Goal: Contribute content: Contribute content

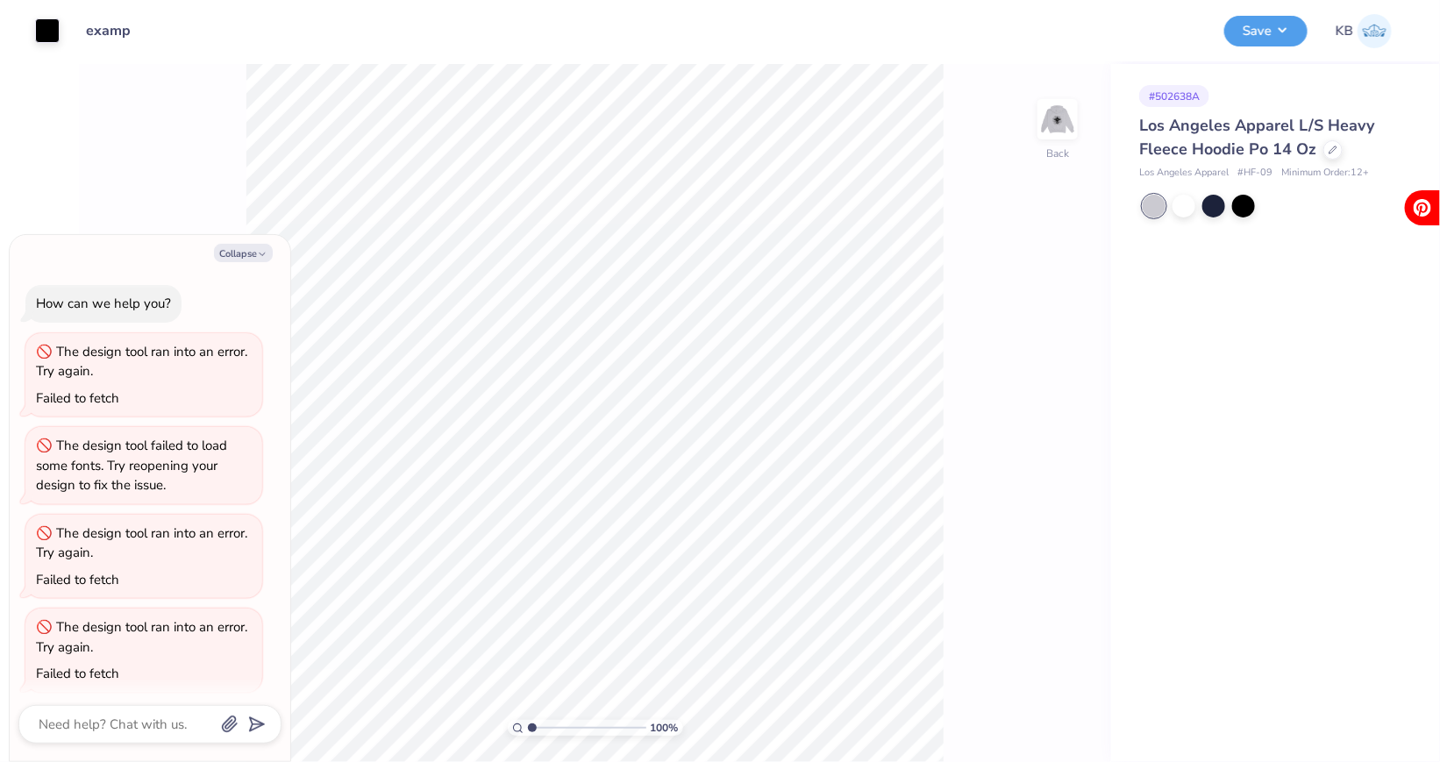
scroll to position [379, 0]
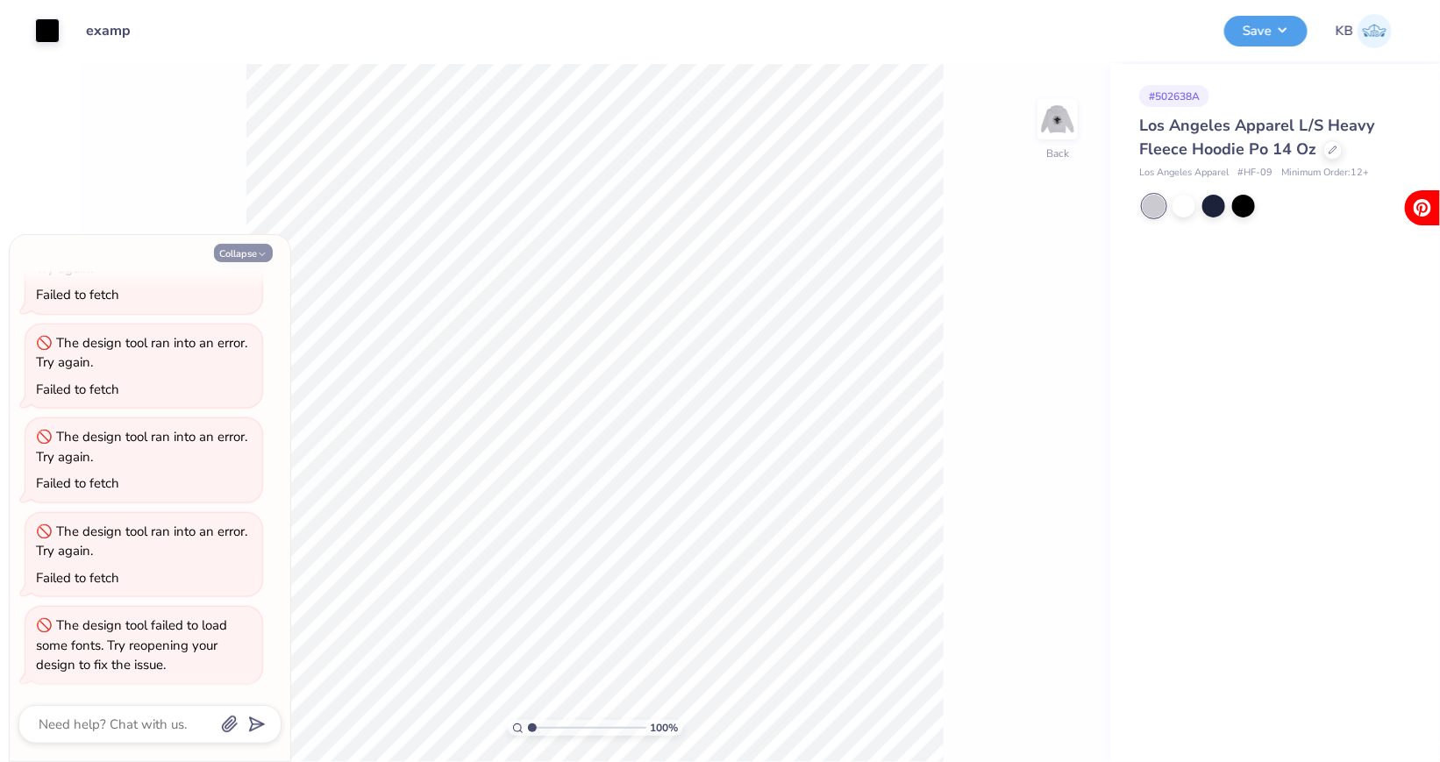
click at [251, 249] on button "Collapse" at bounding box center [243, 253] width 59 height 18
type textarea "x"
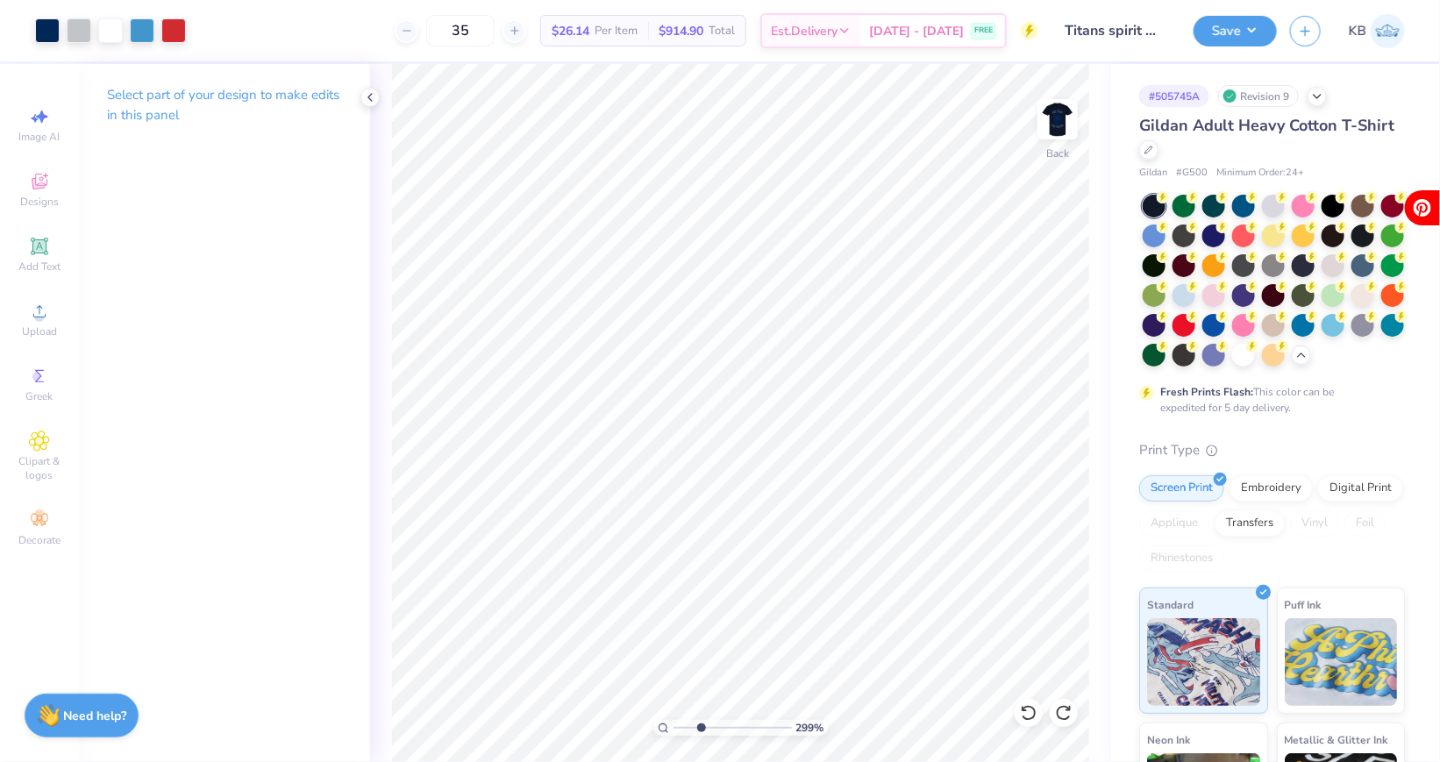
drag, startPoint x: 676, startPoint y: 727, endPoint x: 701, endPoint y: 727, distance: 24.6
type input "2.99"
click at [701, 727] on input "range" at bounding box center [732, 728] width 118 height 16
type input "3.59"
click at [49, 34] on div at bounding box center [47, 29] width 25 height 25
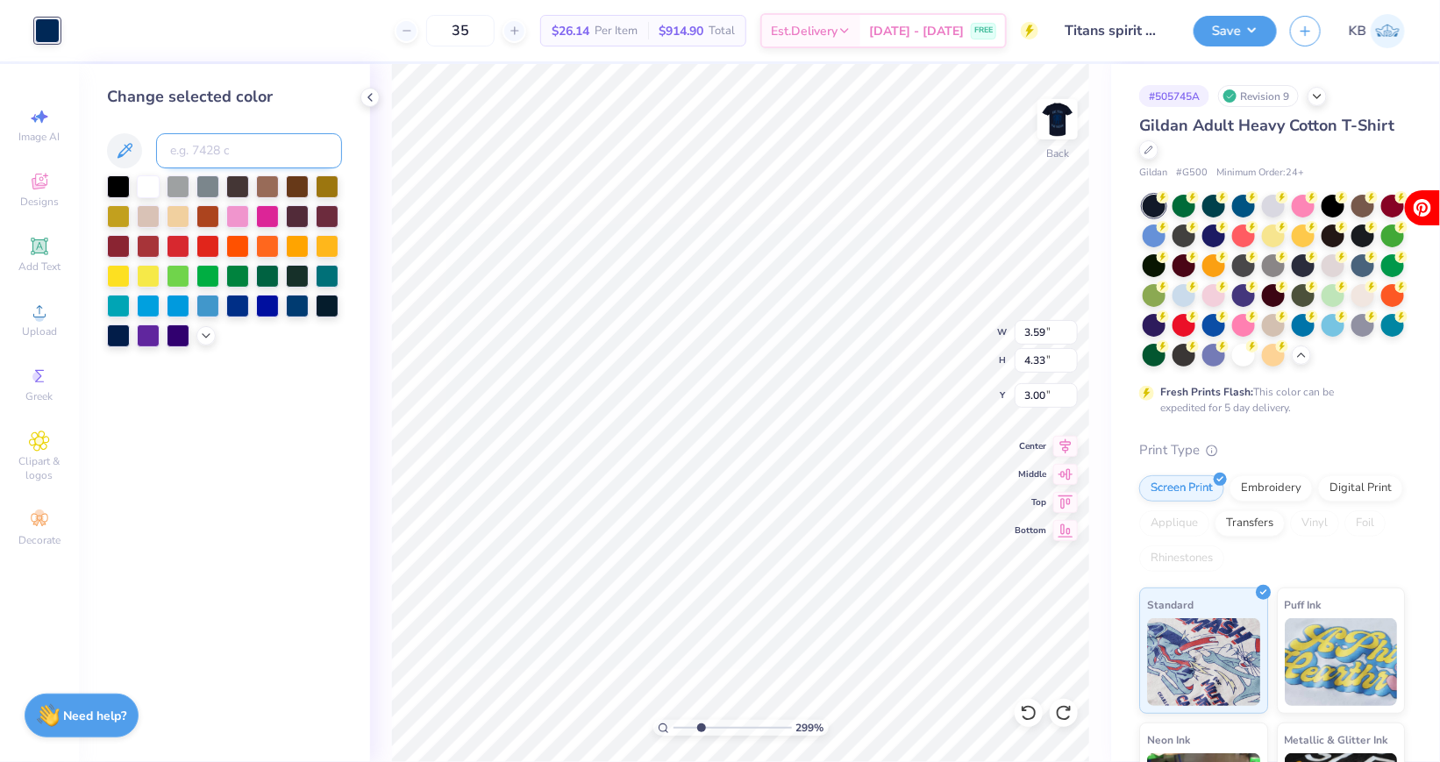
click at [190, 152] on input at bounding box center [249, 150] width 186 height 35
type input "7688"
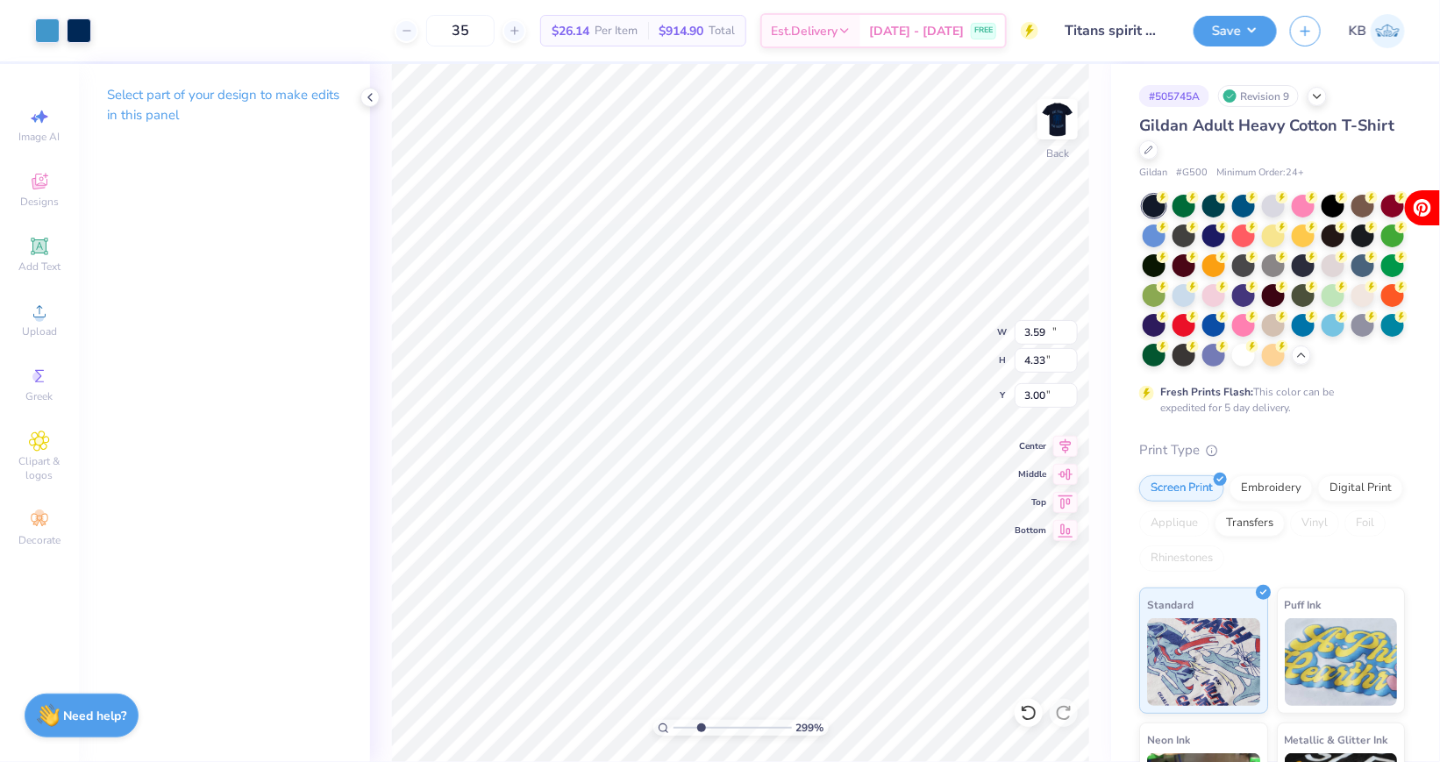
type input "11.97"
click at [75, 23] on div at bounding box center [79, 29] width 25 height 25
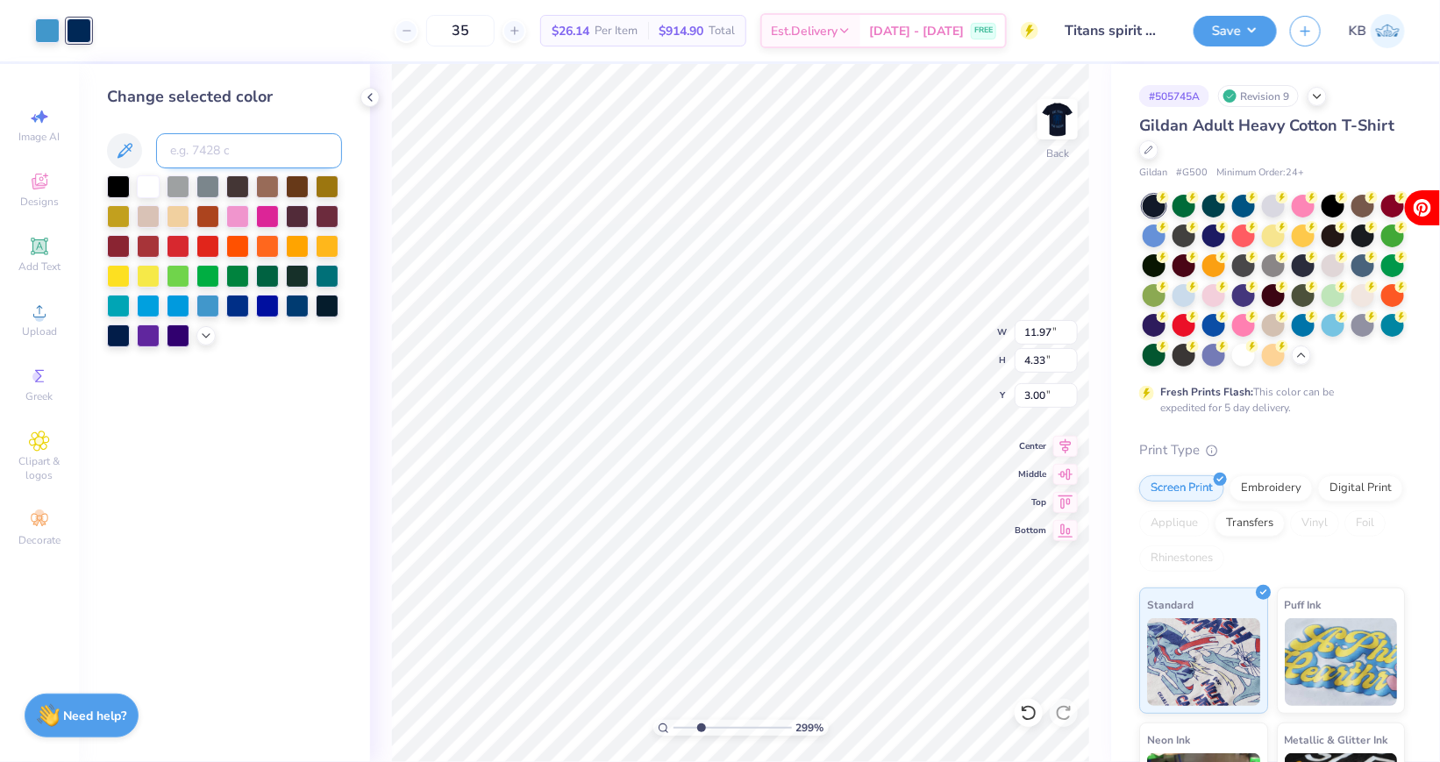
click at [200, 146] on input at bounding box center [249, 150] width 186 height 35
type input "7688"
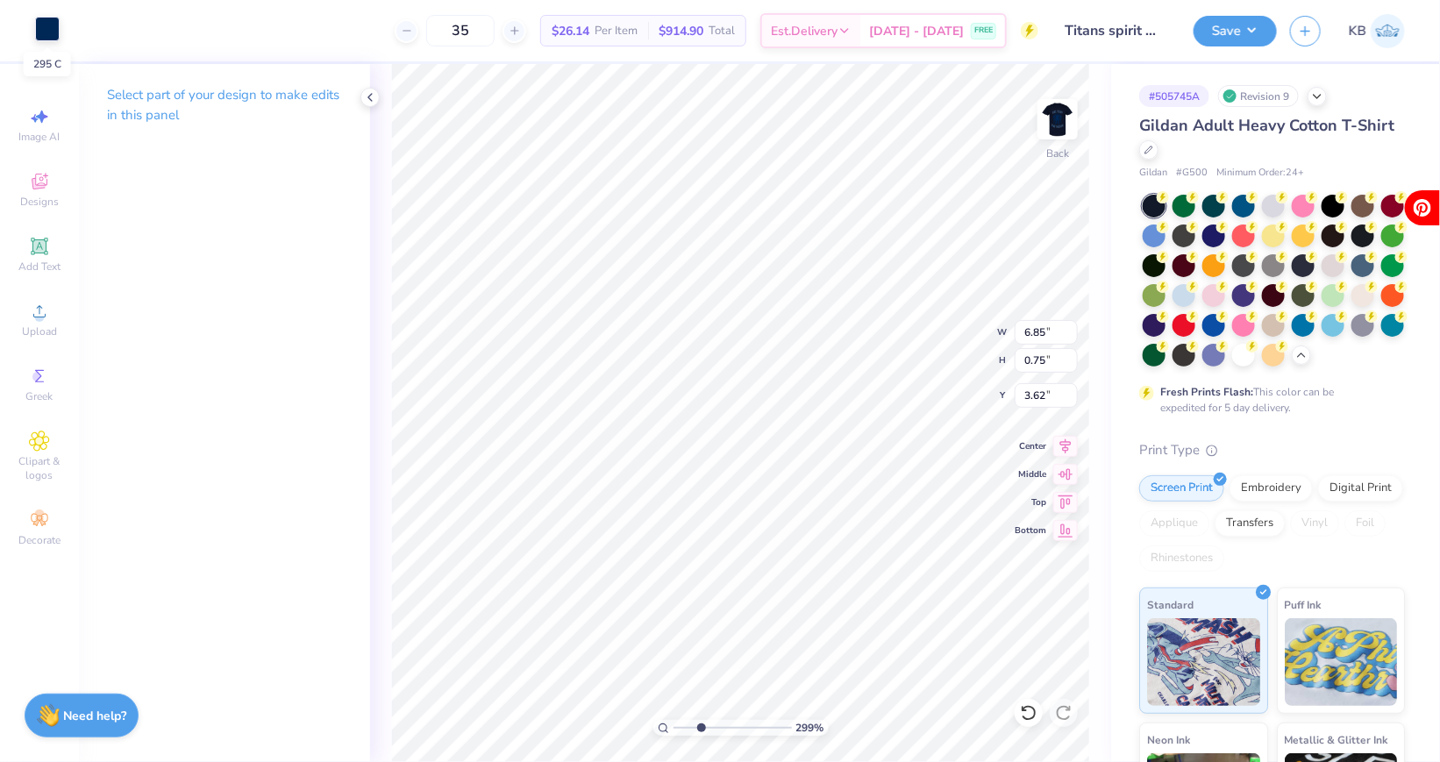
click at [50, 24] on div at bounding box center [47, 29] width 25 height 25
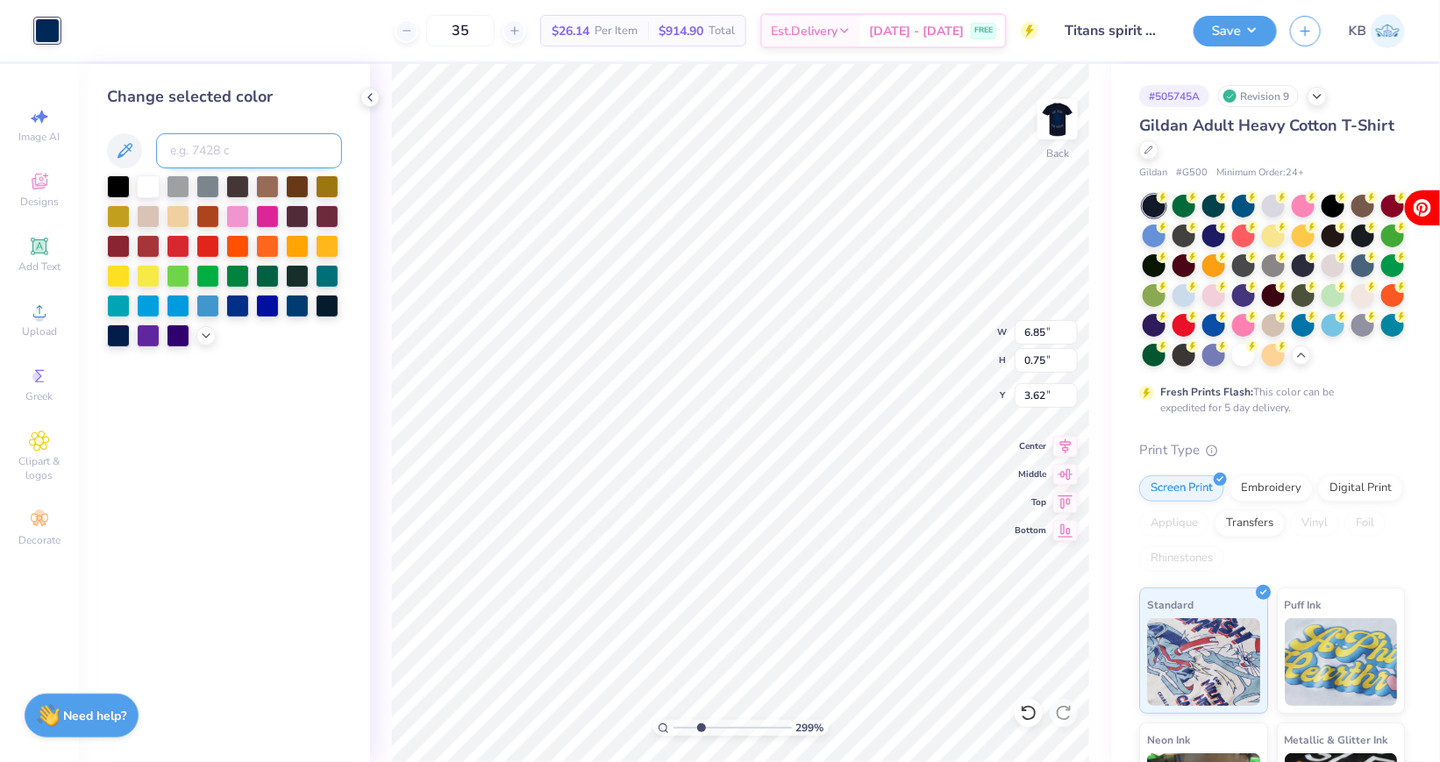
click at [210, 146] on input at bounding box center [249, 150] width 186 height 35
type input "7688"
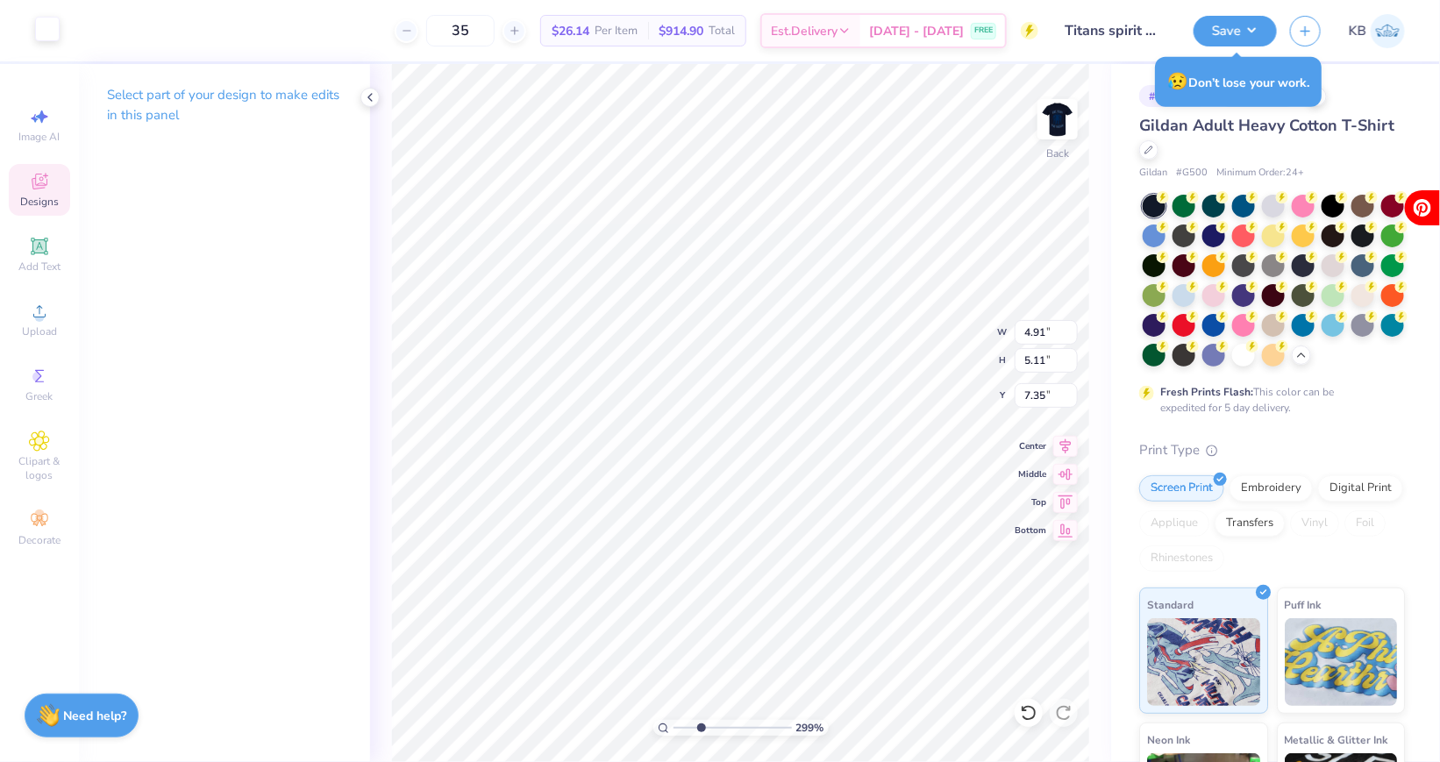
click at [51, 25] on div at bounding box center [47, 29] width 25 height 25
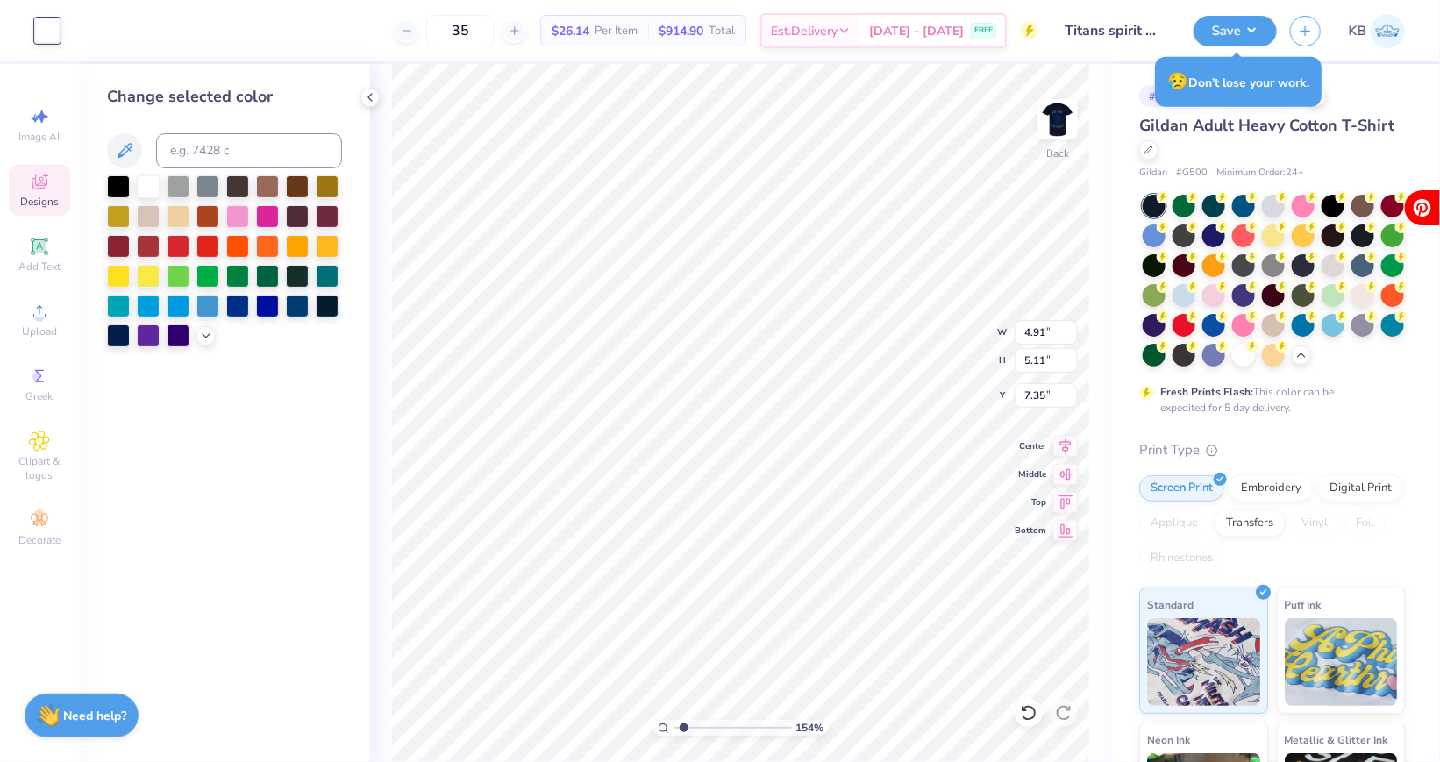
drag, startPoint x: 702, startPoint y: 726, endPoint x: 684, endPoint y: 725, distance: 18.4
type input "1.54"
click at [684, 725] on input "range" at bounding box center [732, 728] width 118 height 16
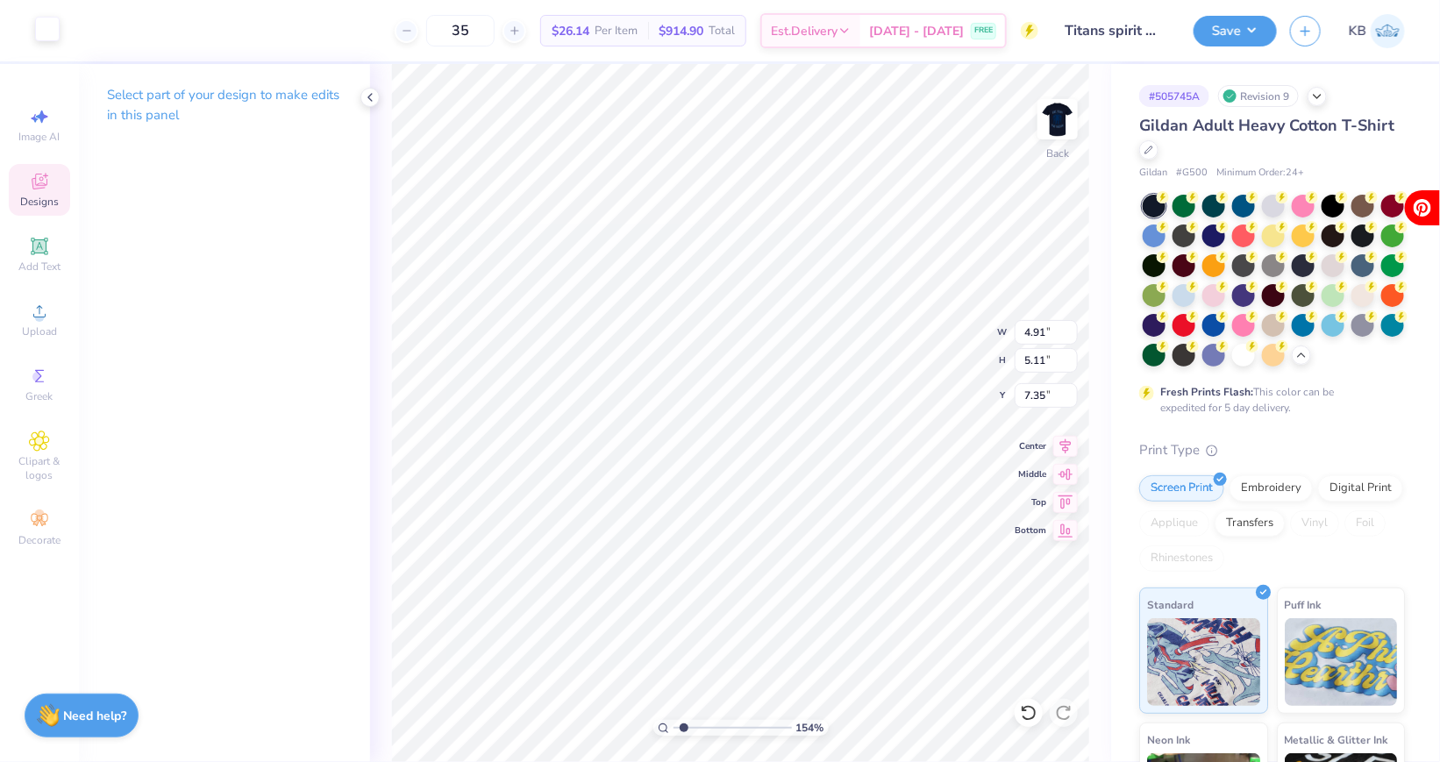
click at [58, 37] on div at bounding box center [47, 29] width 25 height 25
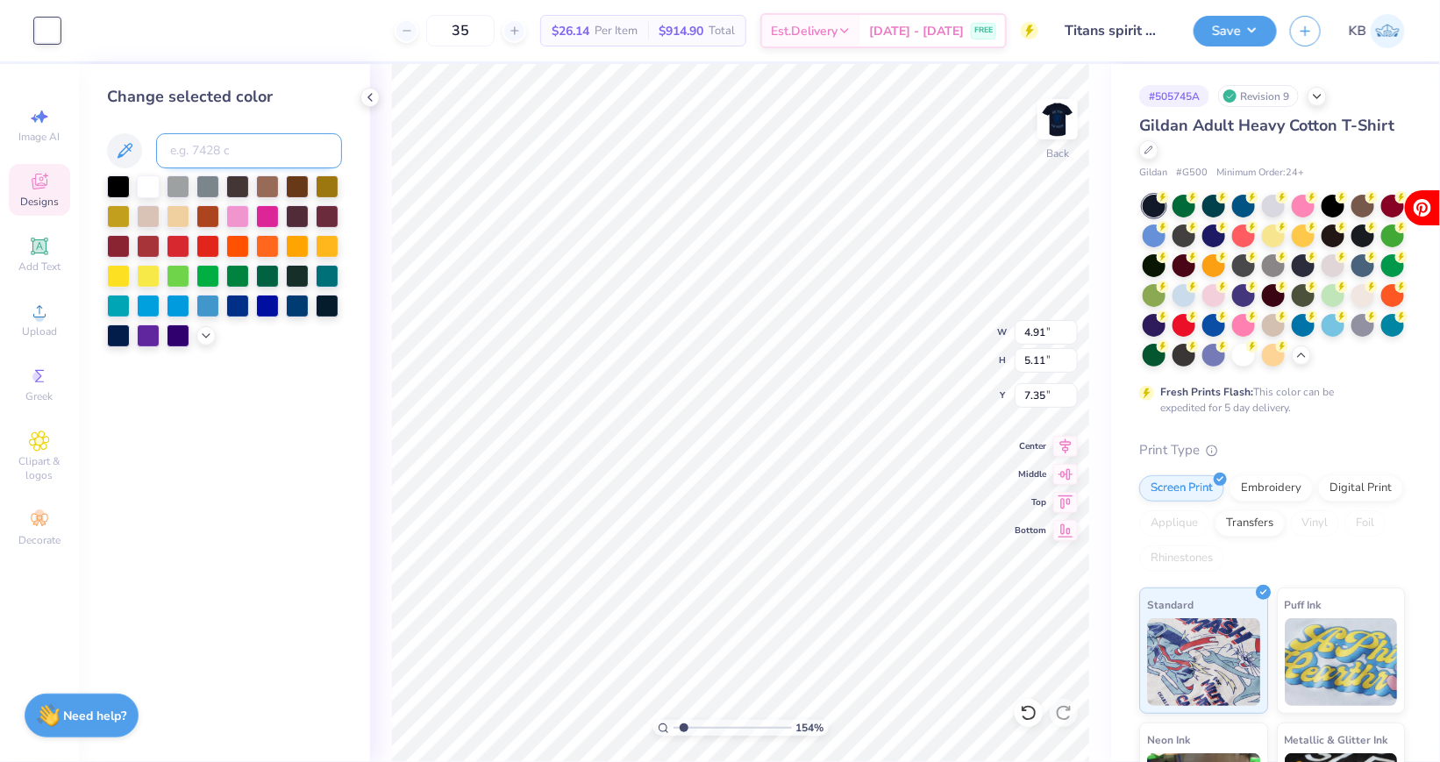
click at [185, 144] on input at bounding box center [249, 150] width 186 height 35
type input "7688"
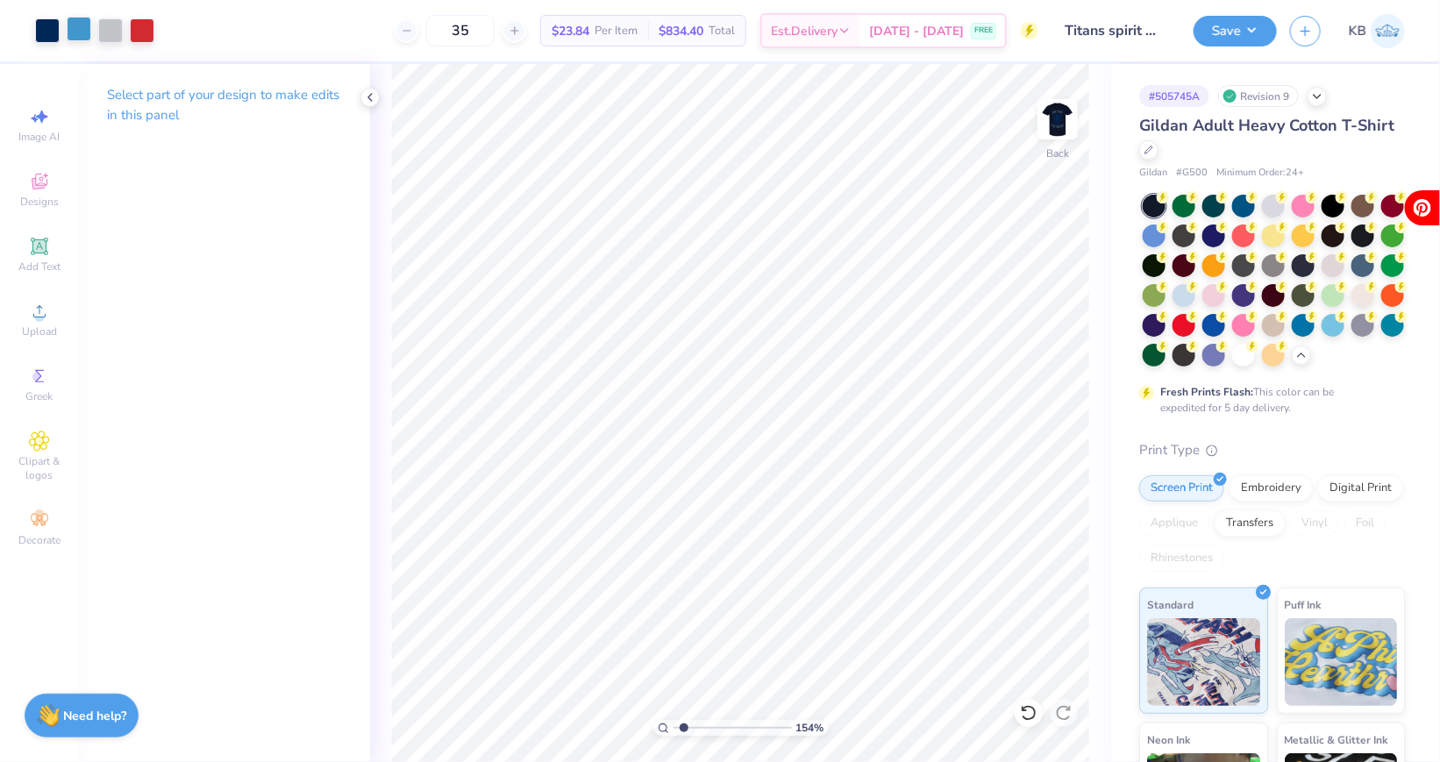
click at [77, 35] on div at bounding box center [79, 29] width 25 height 25
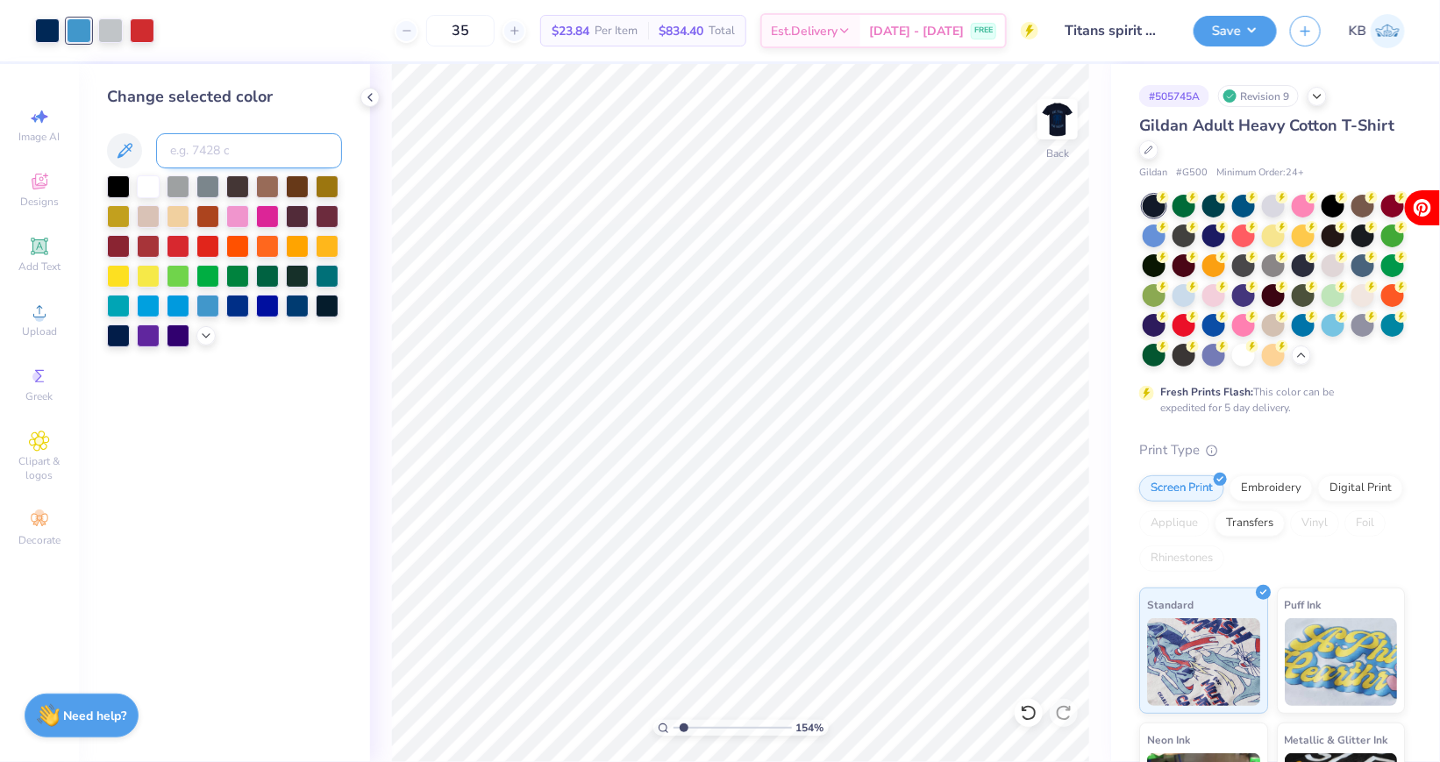
click at [210, 147] on input at bounding box center [249, 150] width 186 height 35
type input "4790DE"
click at [234, 95] on div "Change selected color" at bounding box center [224, 97] width 235 height 24
click at [133, 151] on icon at bounding box center [124, 150] width 21 height 21
click at [114, 149] on icon at bounding box center [124, 150] width 21 height 21
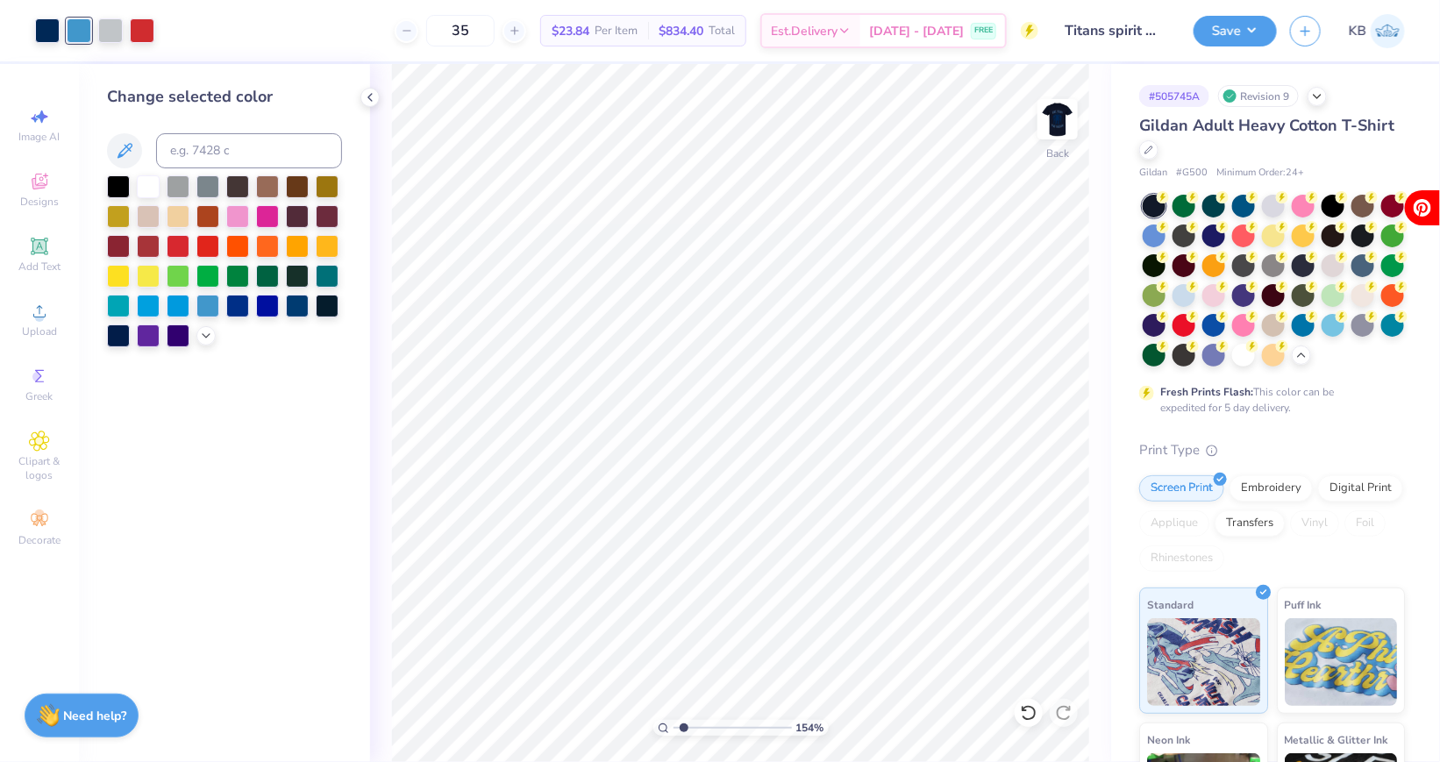
click at [321, 82] on div "Change selected color" at bounding box center [224, 413] width 291 height 698
click at [205, 328] on icon at bounding box center [206, 334] width 14 height 14
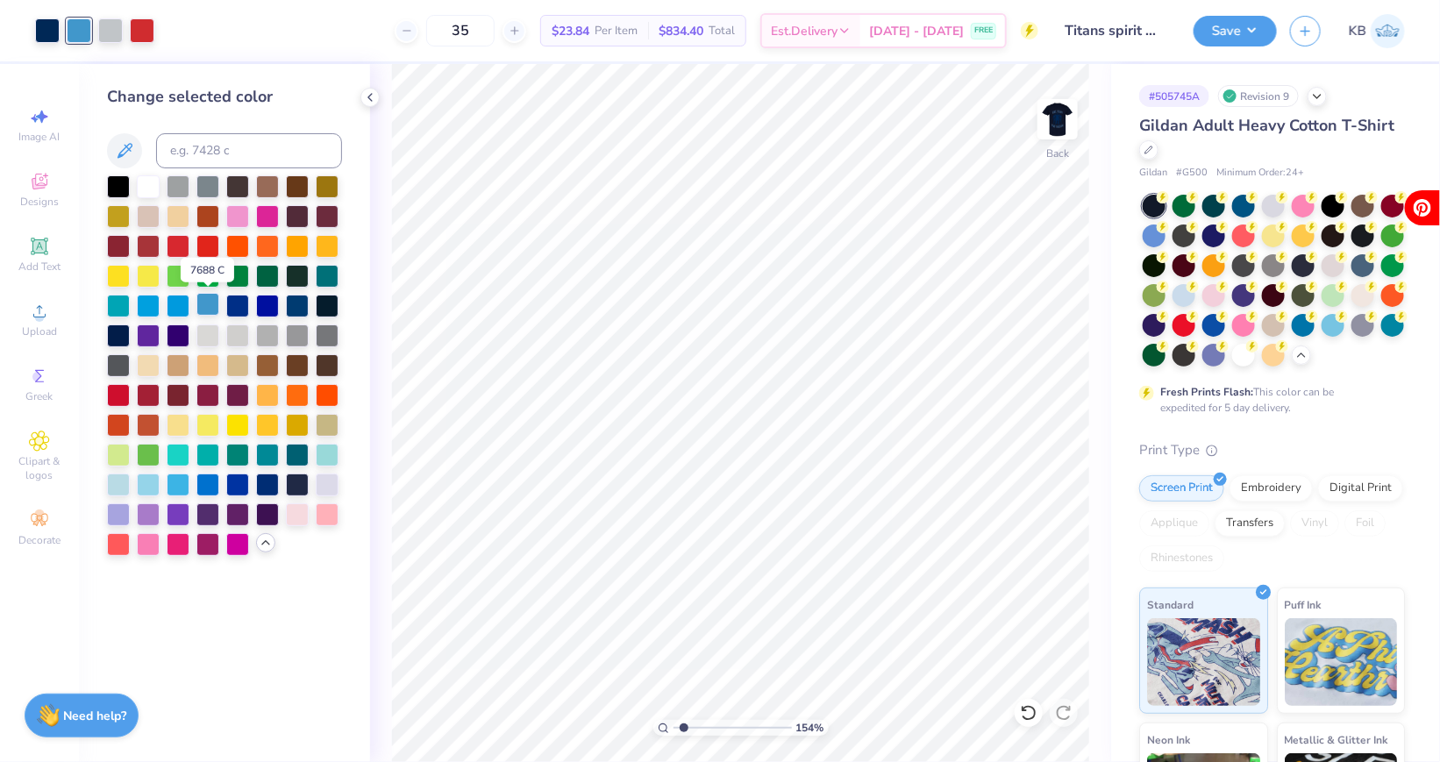
click at [207, 307] on div at bounding box center [207, 304] width 23 height 23
click at [212, 306] on div at bounding box center [207, 304] width 23 height 23
type input "1.22"
click at [680, 729] on input "range" at bounding box center [732, 728] width 118 height 16
click at [1179, 323] on div at bounding box center [1183, 323] width 23 height 23
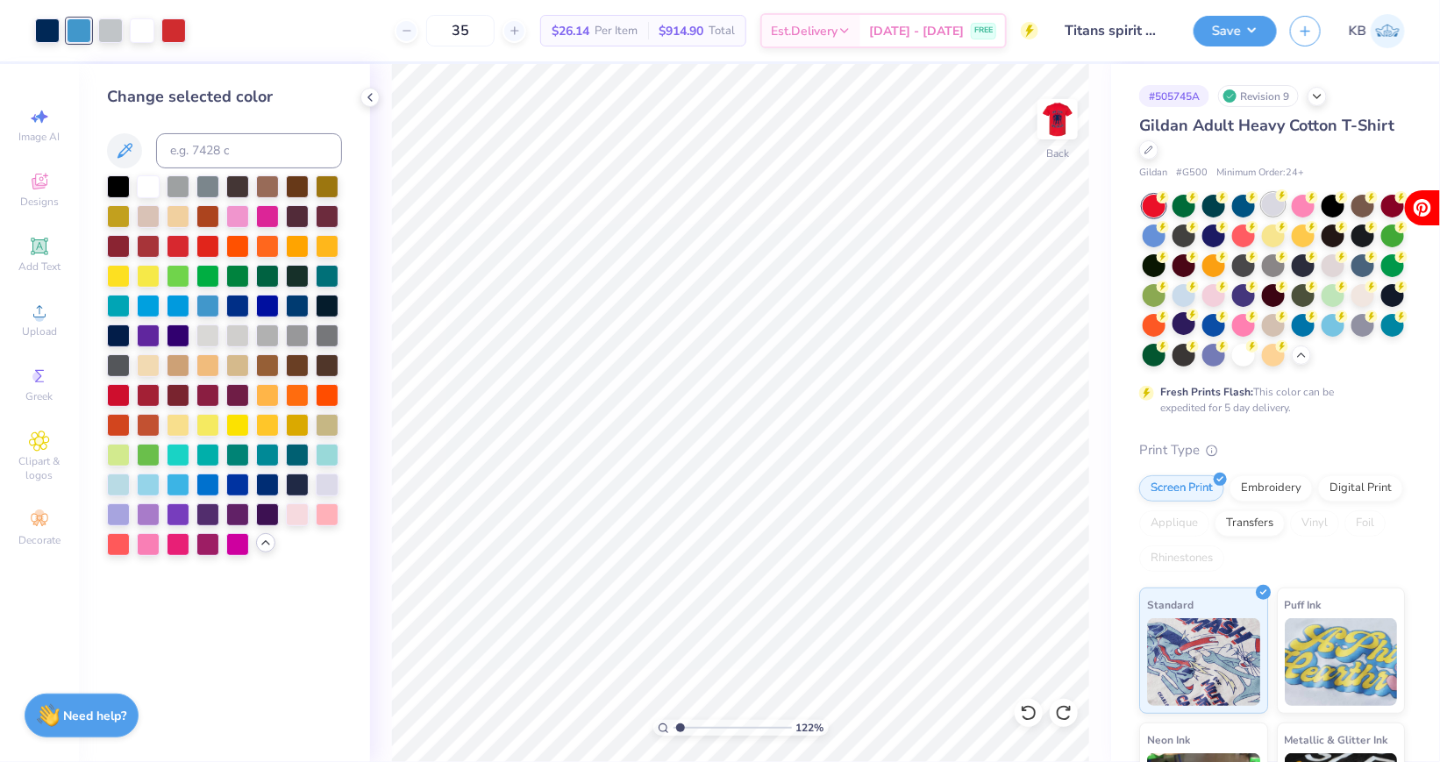
click at [1276, 197] on icon at bounding box center [1282, 195] width 12 height 12
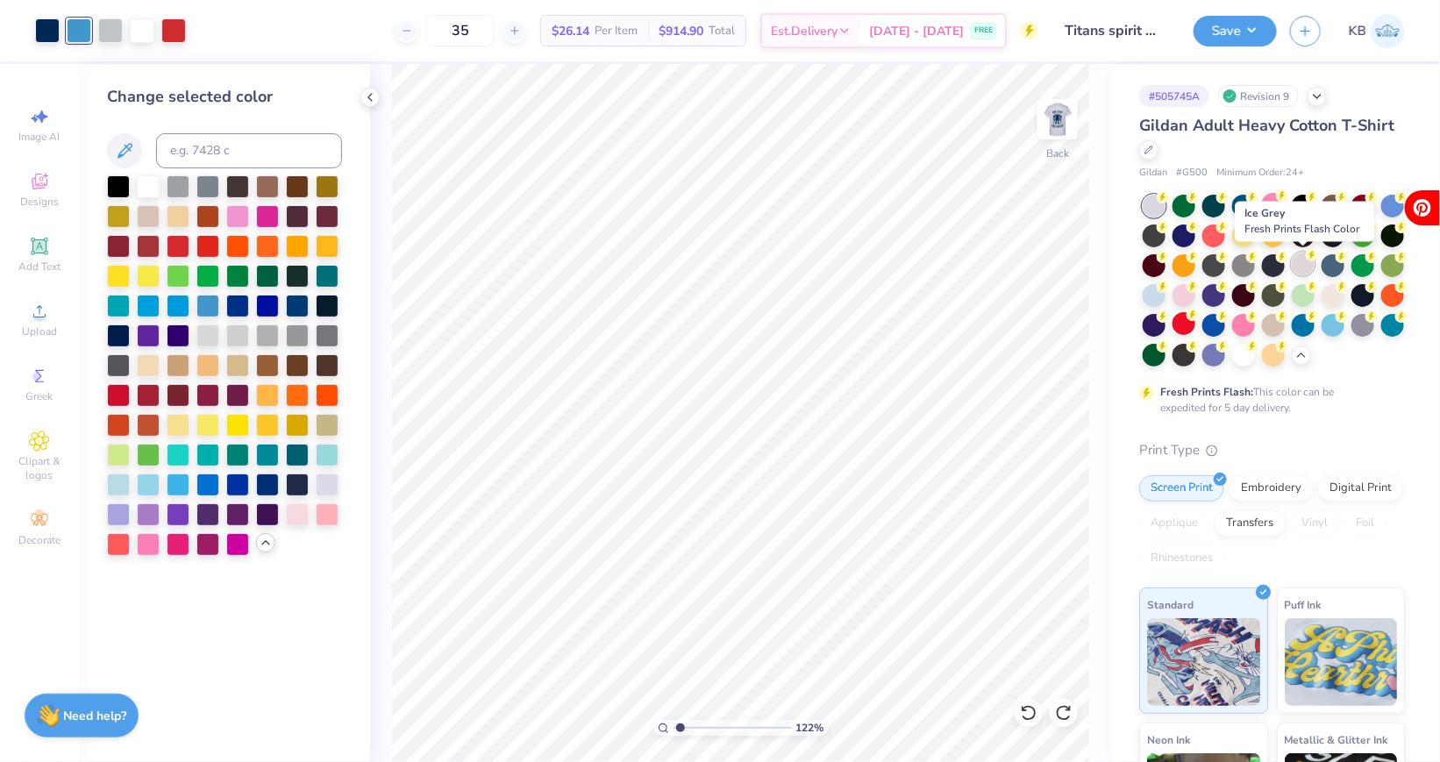
click at [1302, 270] on div at bounding box center [1303, 264] width 23 height 23
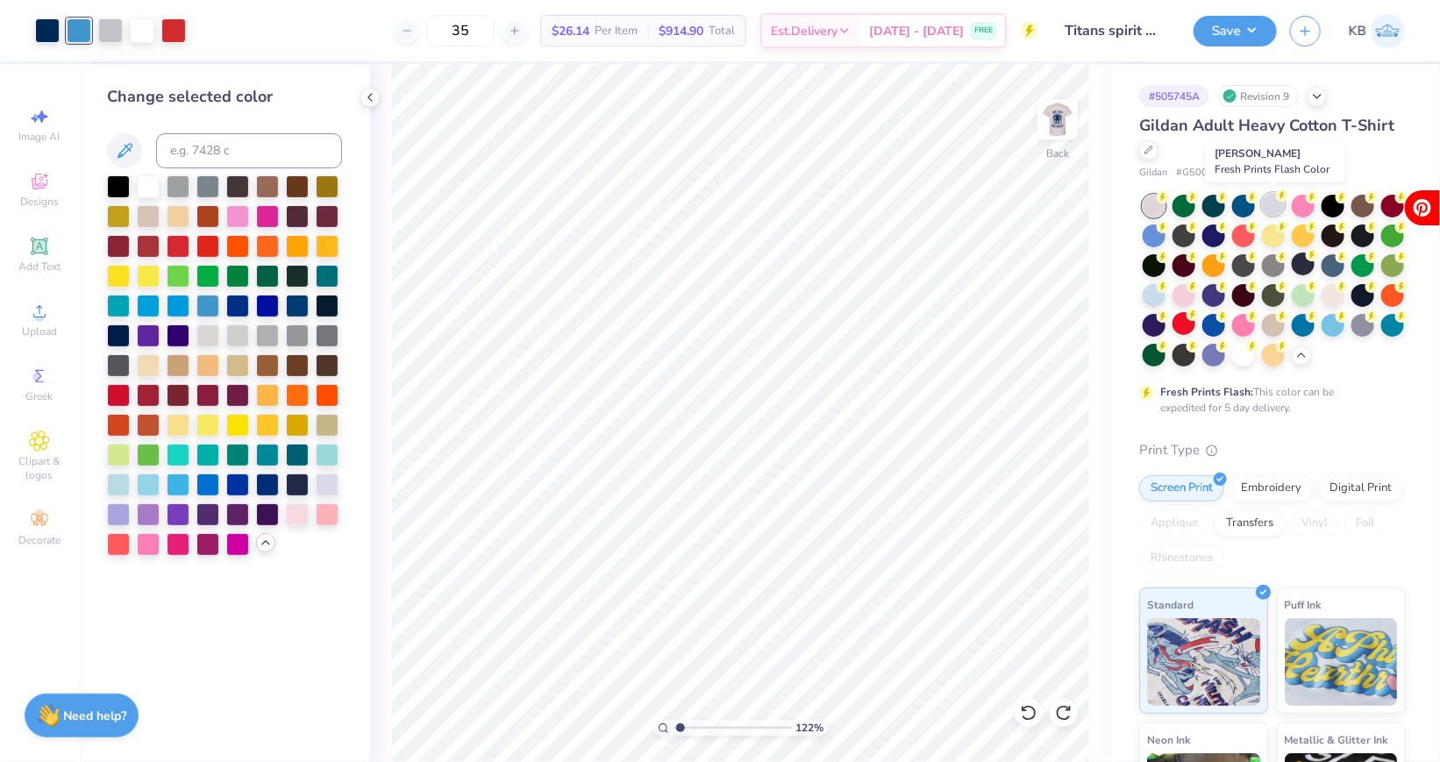
click at [1278, 203] on div at bounding box center [1273, 204] width 23 height 23
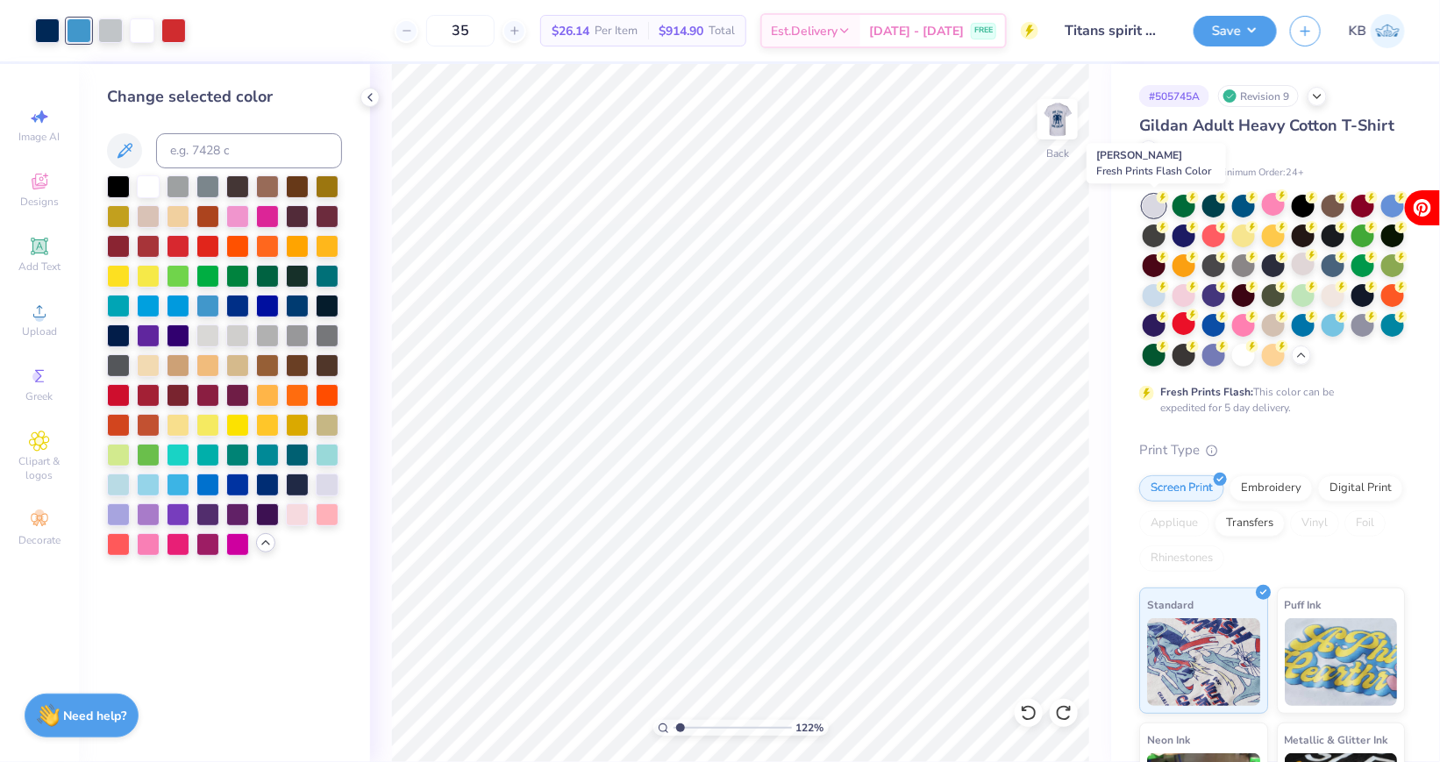
click at [1151, 205] on div at bounding box center [1154, 206] width 23 height 23
click at [1359, 327] on div at bounding box center [1362, 323] width 23 height 23
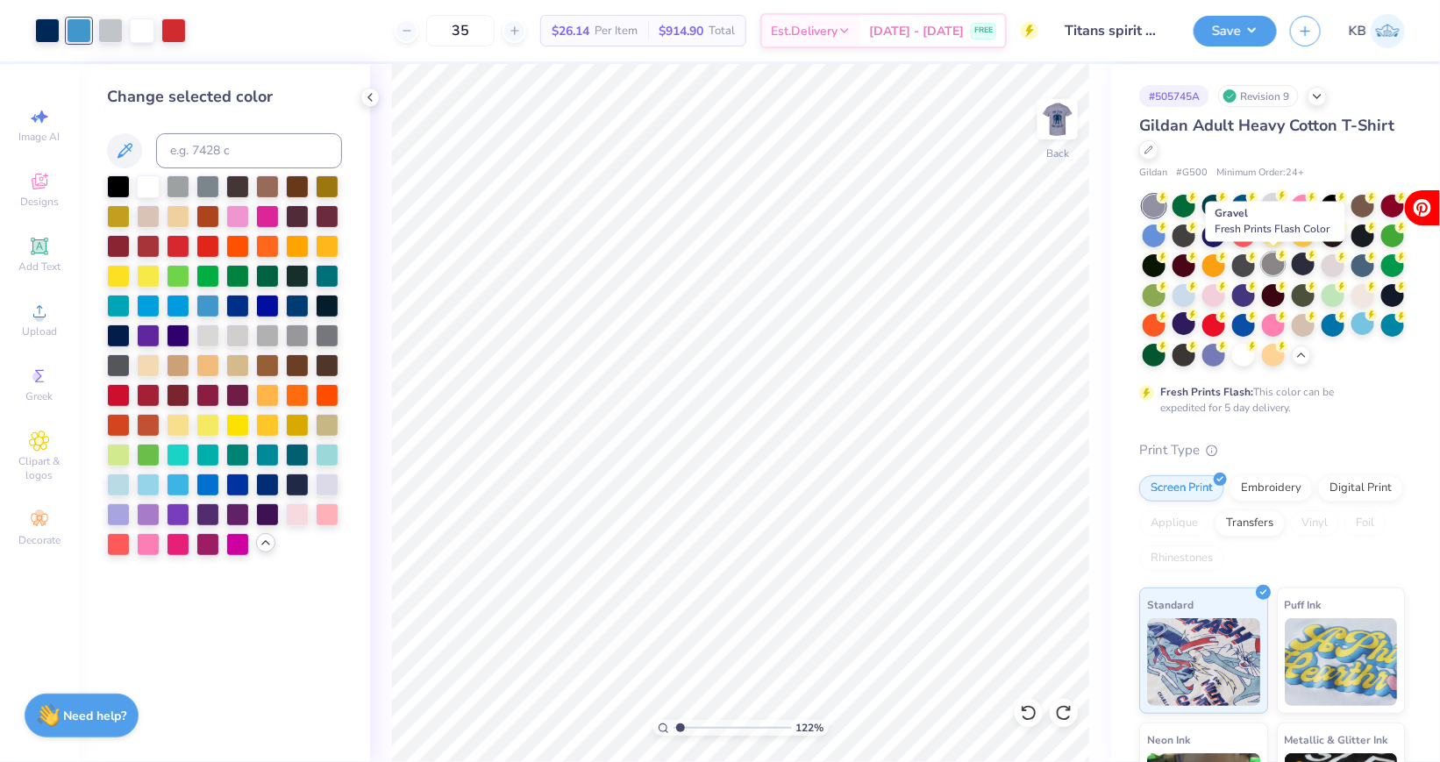
click at [1169, 203] on circle at bounding box center [1163, 197] width 12 height 12
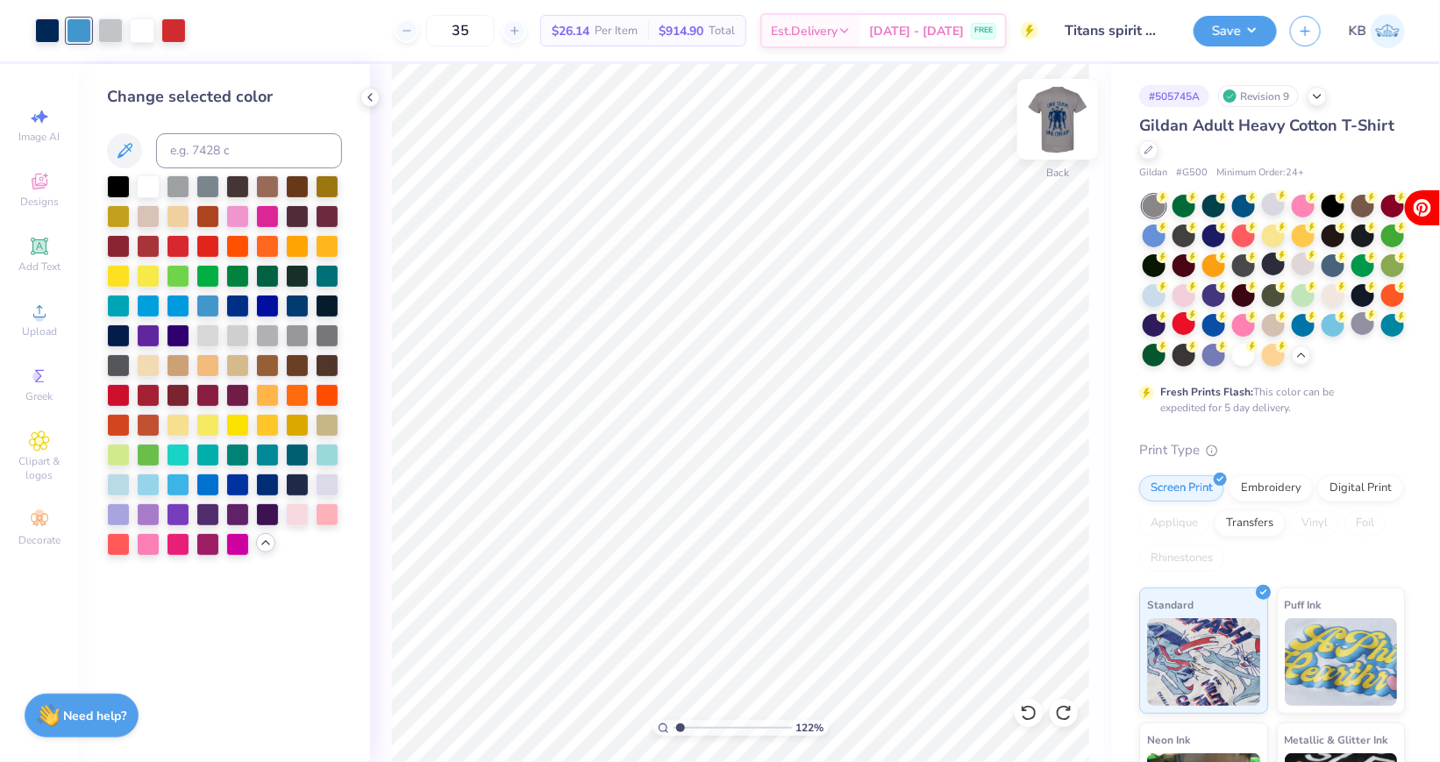
click at [1067, 117] on img at bounding box center [1057, 119] width 70 height 70
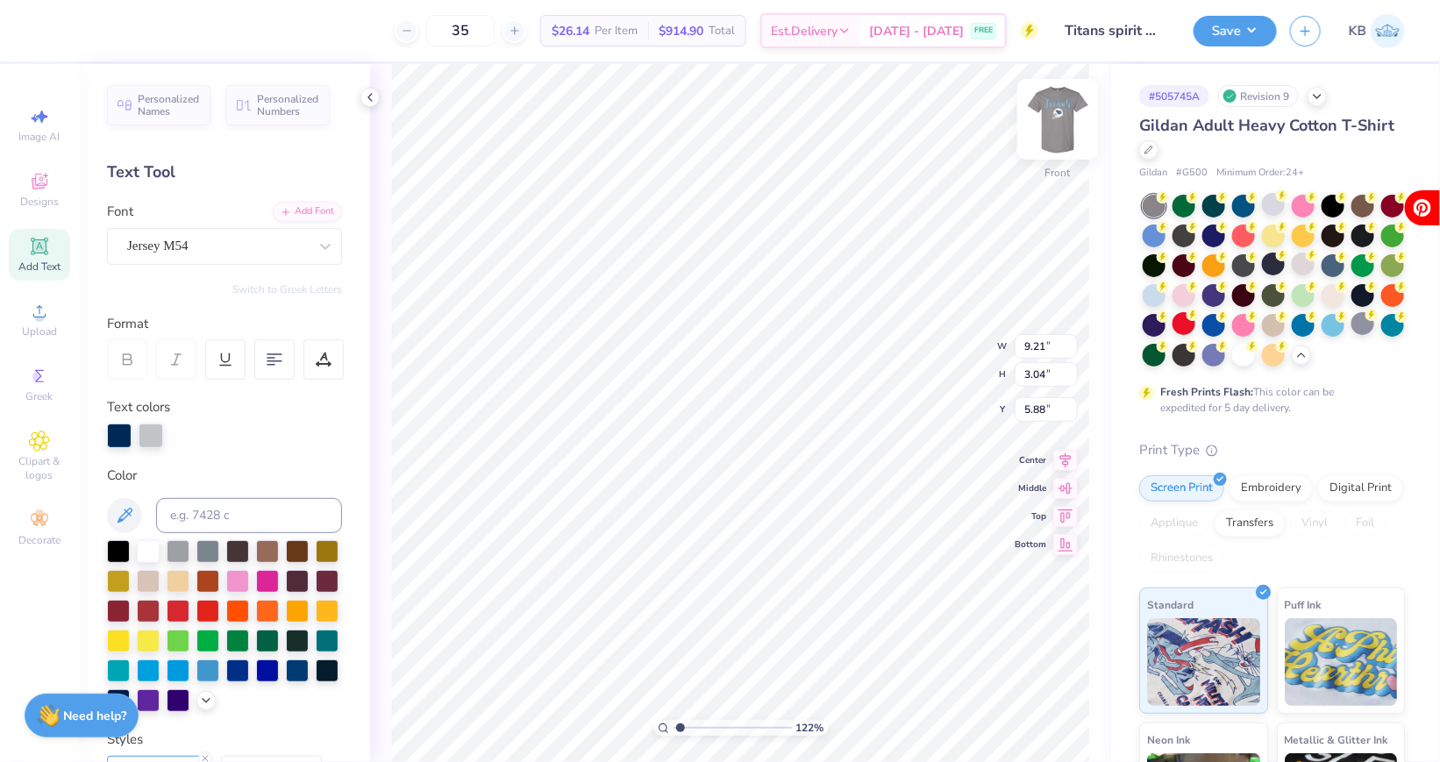
click at [1059, 114] on img at bounding box center [1057, 119] width 70 height 70
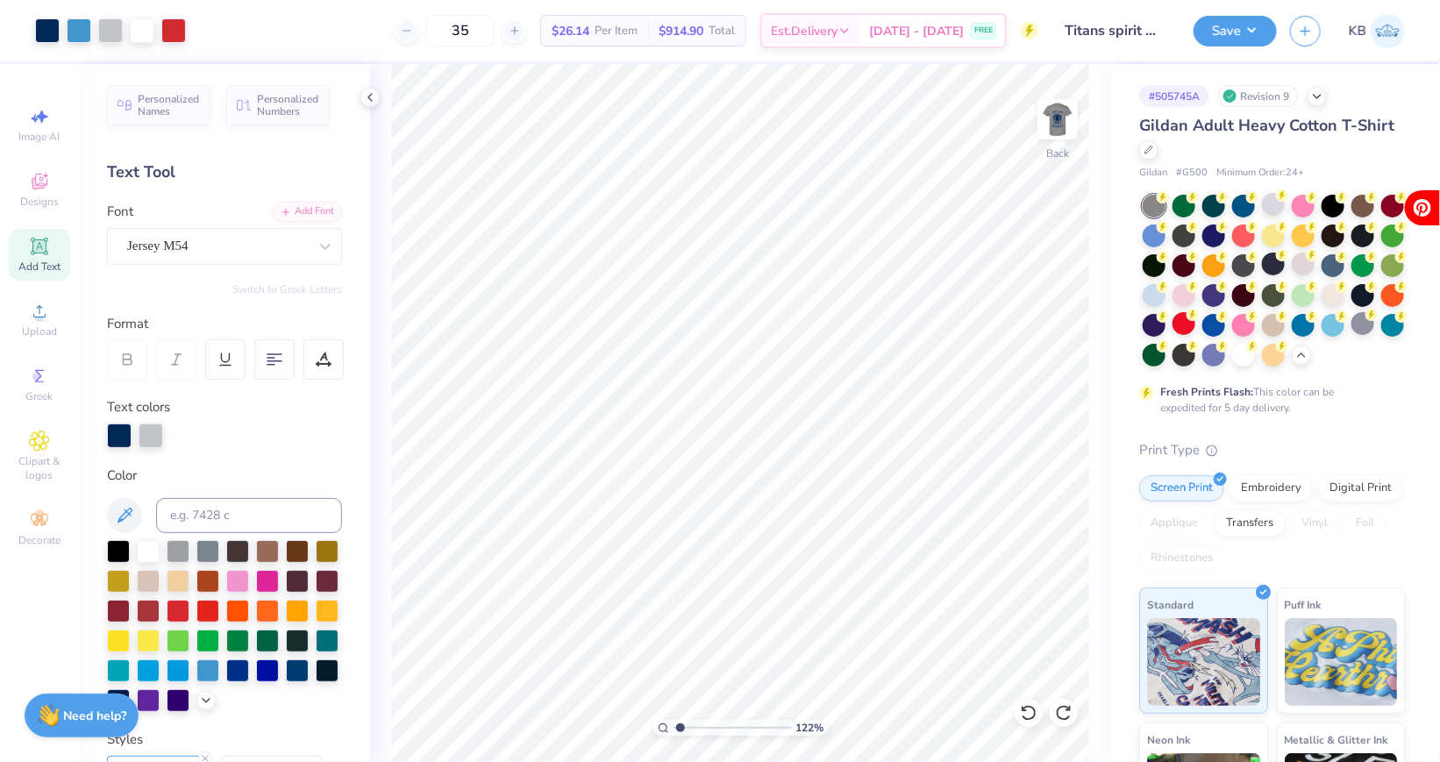
click at [1059, 114] on img at bounding box center [1057, 119] width 35 height 35
click at [121, 441] on div at bounding box center [119, 434] width 25 height 25
click at [143, 434] on div at bounding box center [151, 434] width 25 height 25
click at [187, 509] on input at bounding box center [249, 515] width 186 height 35
type input "295"
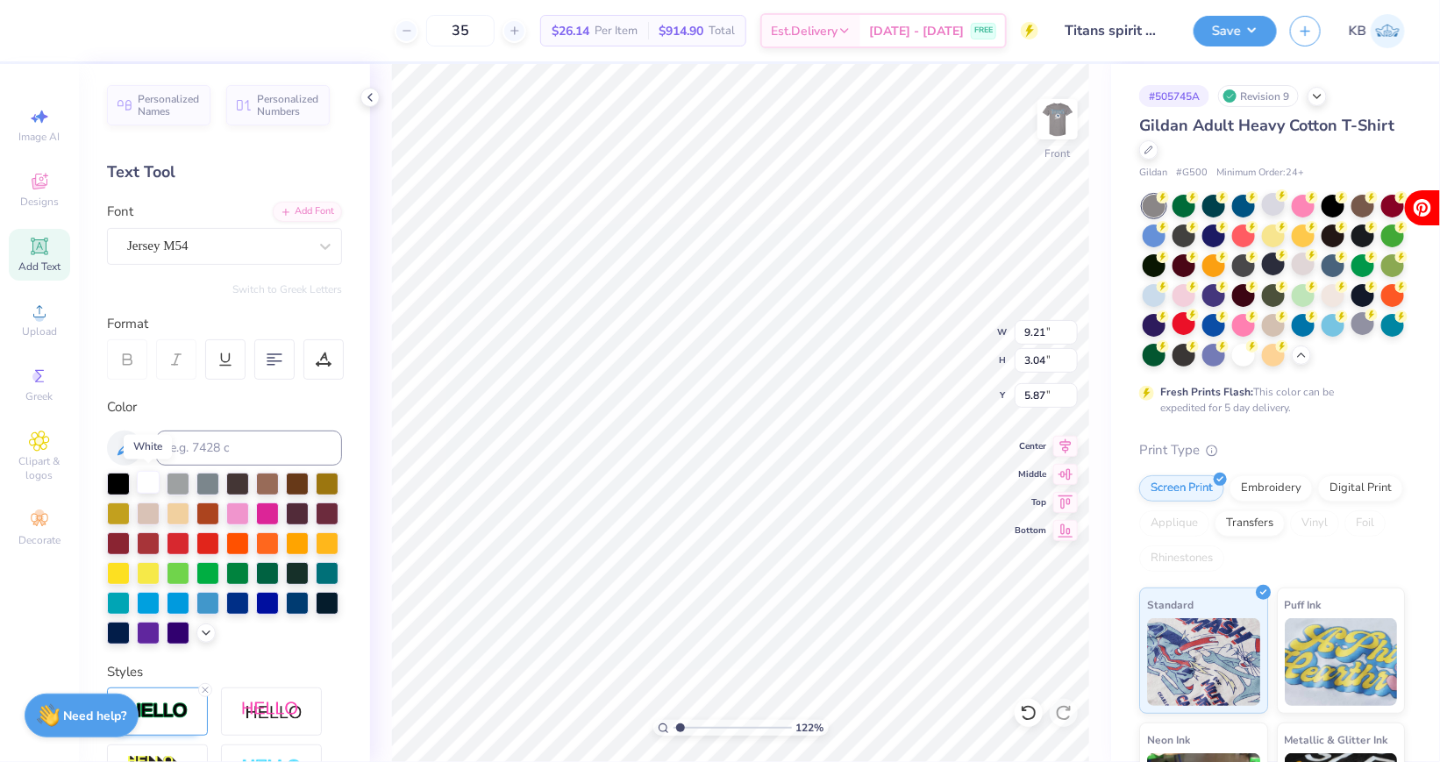
click at [145, 487] on div at bounding box center [148, 482] width 23 height 23
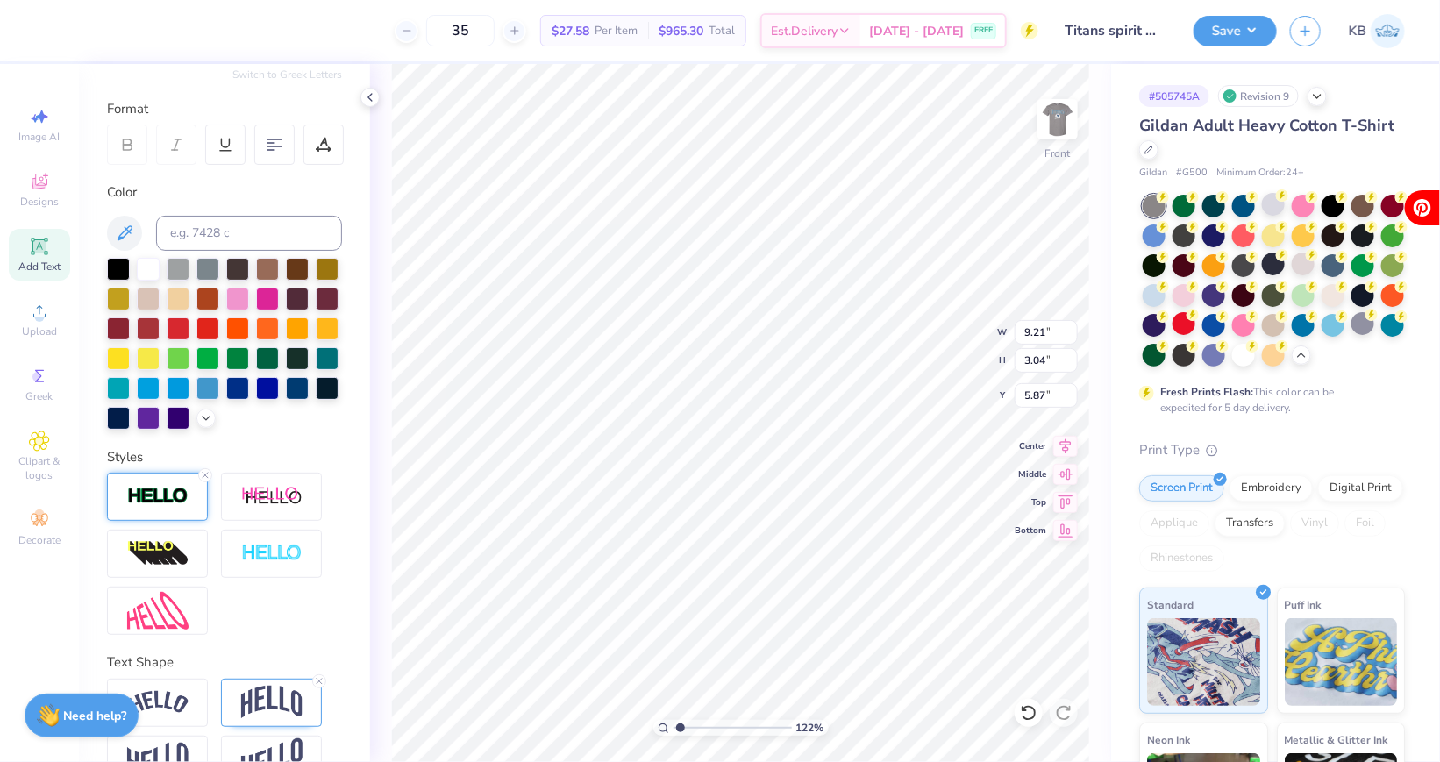
scroll to position [220, 0]
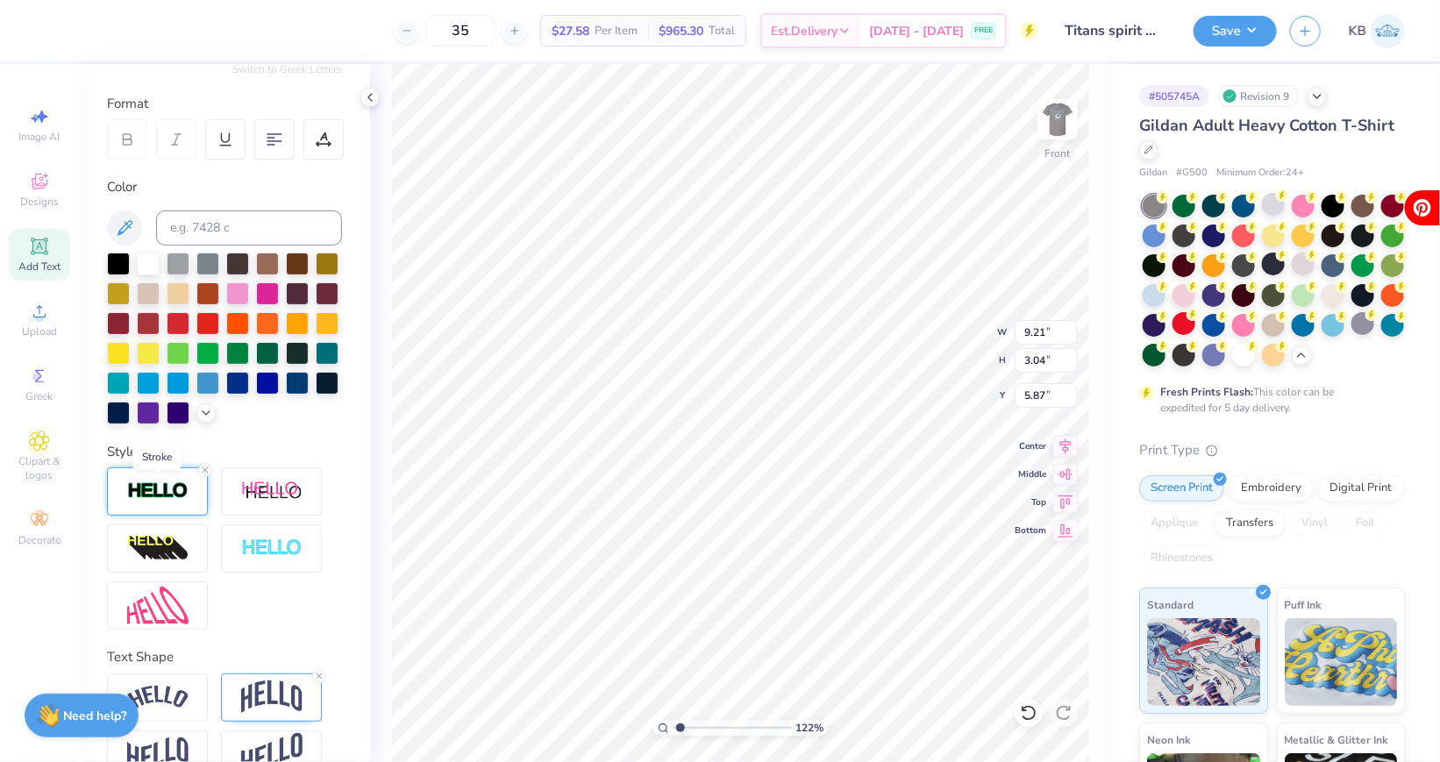
click at [154, 492] on img at bounding box center [157, 491] width 61 height 20
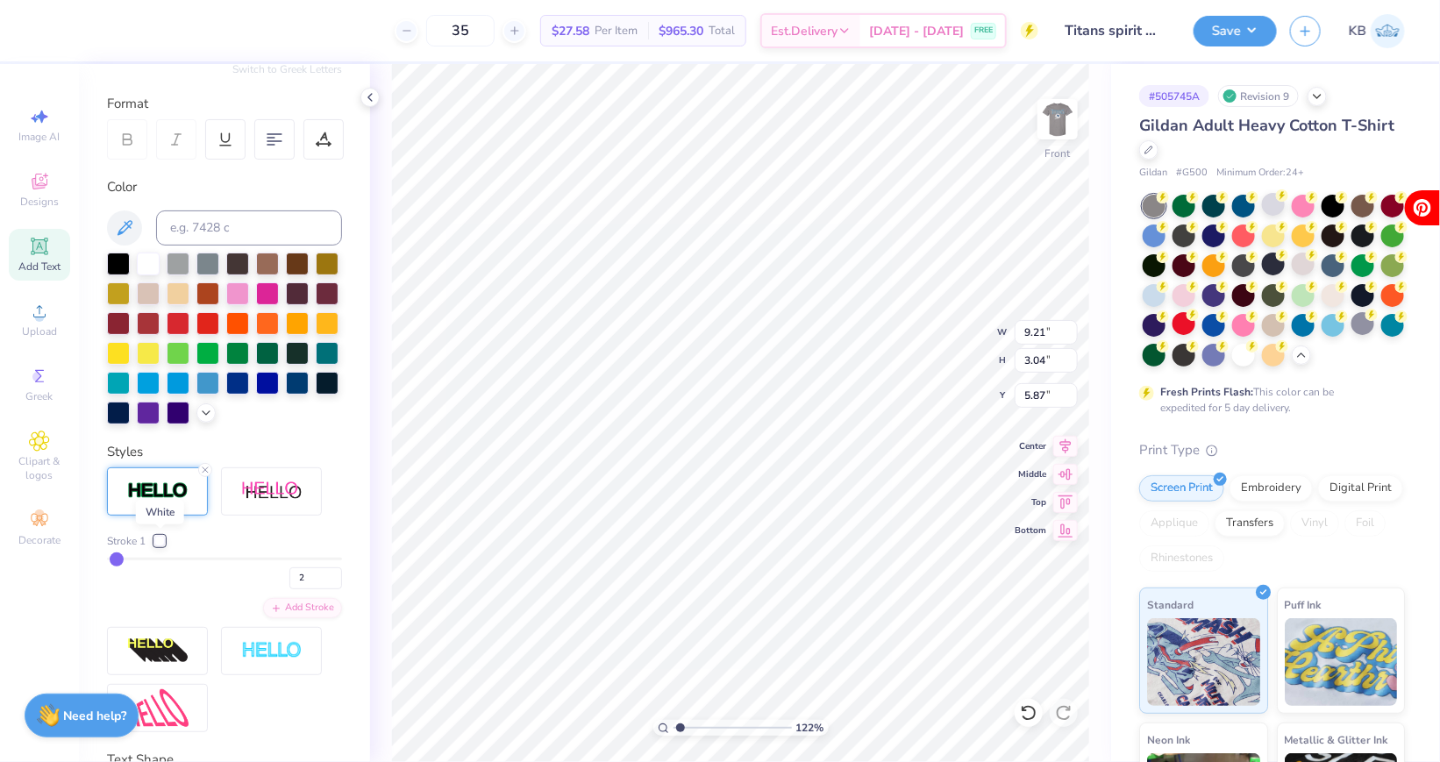
click at [154, 544] on div at bounding box center [159, 541] width 11 height 11
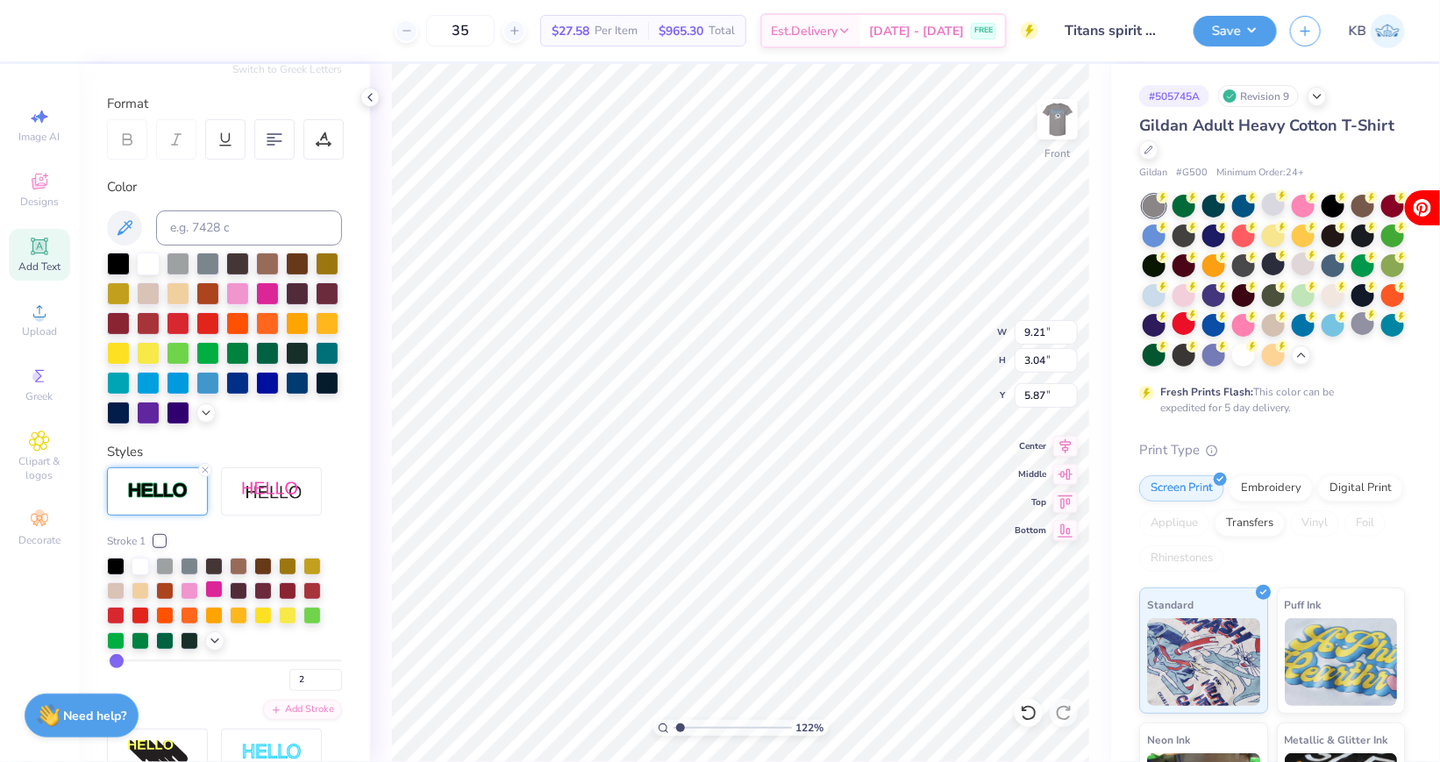
click at [210, 585] on div at bounding box center [214, 589] width 18 height 18
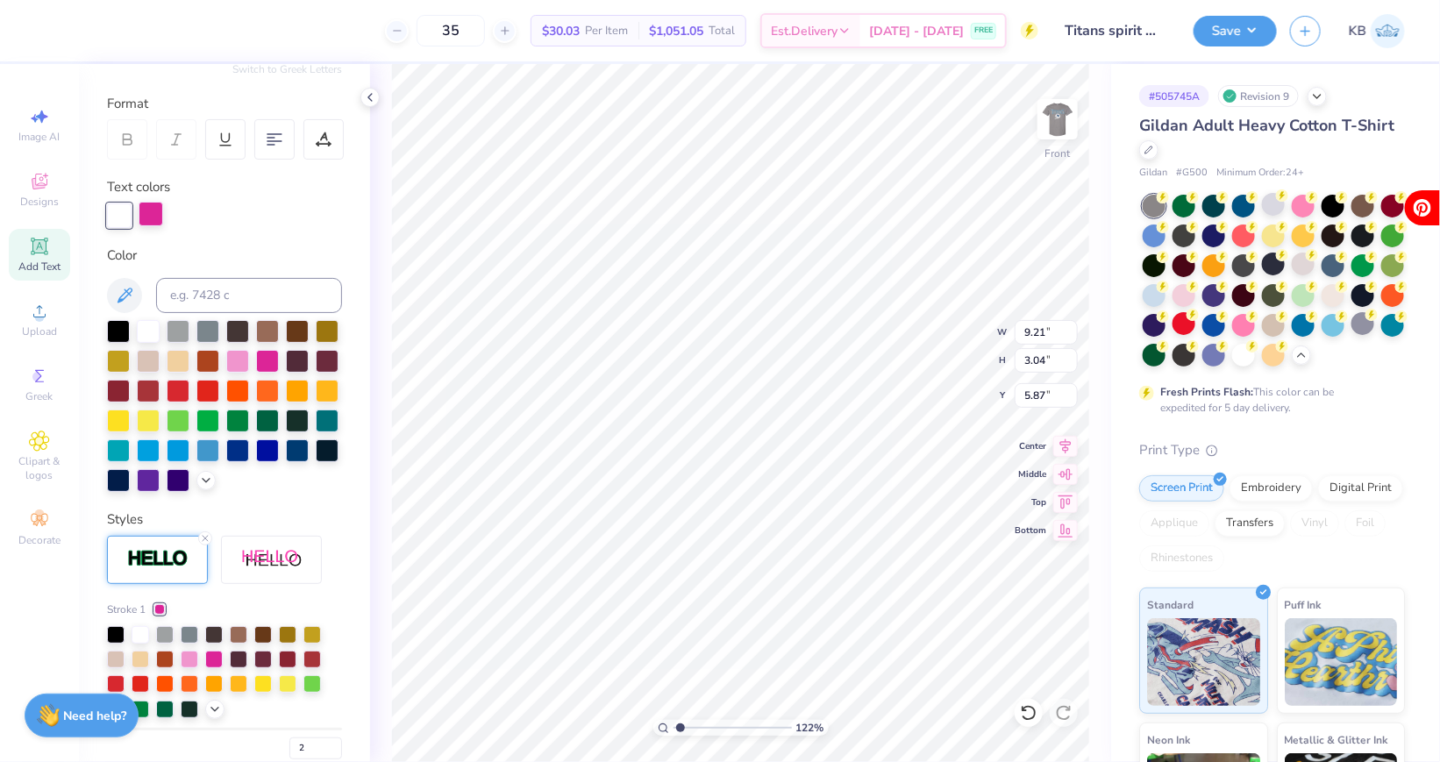
click at [152, 204] on div at bounding box center [151, 214] width 25 height 25
click at [199, 288] on input at bounding box center [249, 295] width 186 height 35
type input "295"
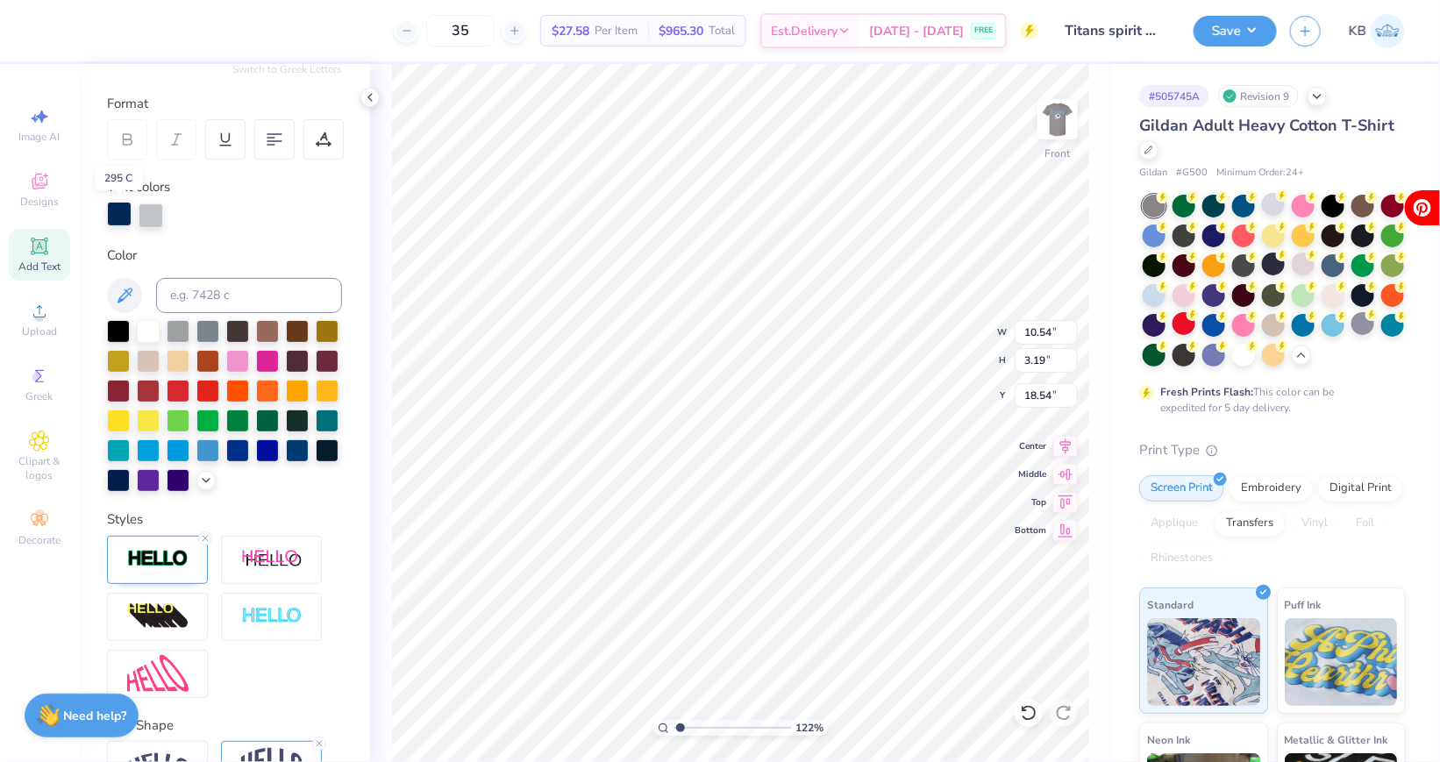
click at [118, 217] on div at bounding box center [119, 214] width 25 height 25
click at [146, 318] on div at bounding box center [148, 329] width 23 height 23
click at [157, 217] on div at bounding box center [151, 214] width 25 height 25
click at [146, 210] on div at bounding box center [151, 214] width 25 height 25
click at [189, 293] on input at bounding box center [249, 295] width 186 height 35
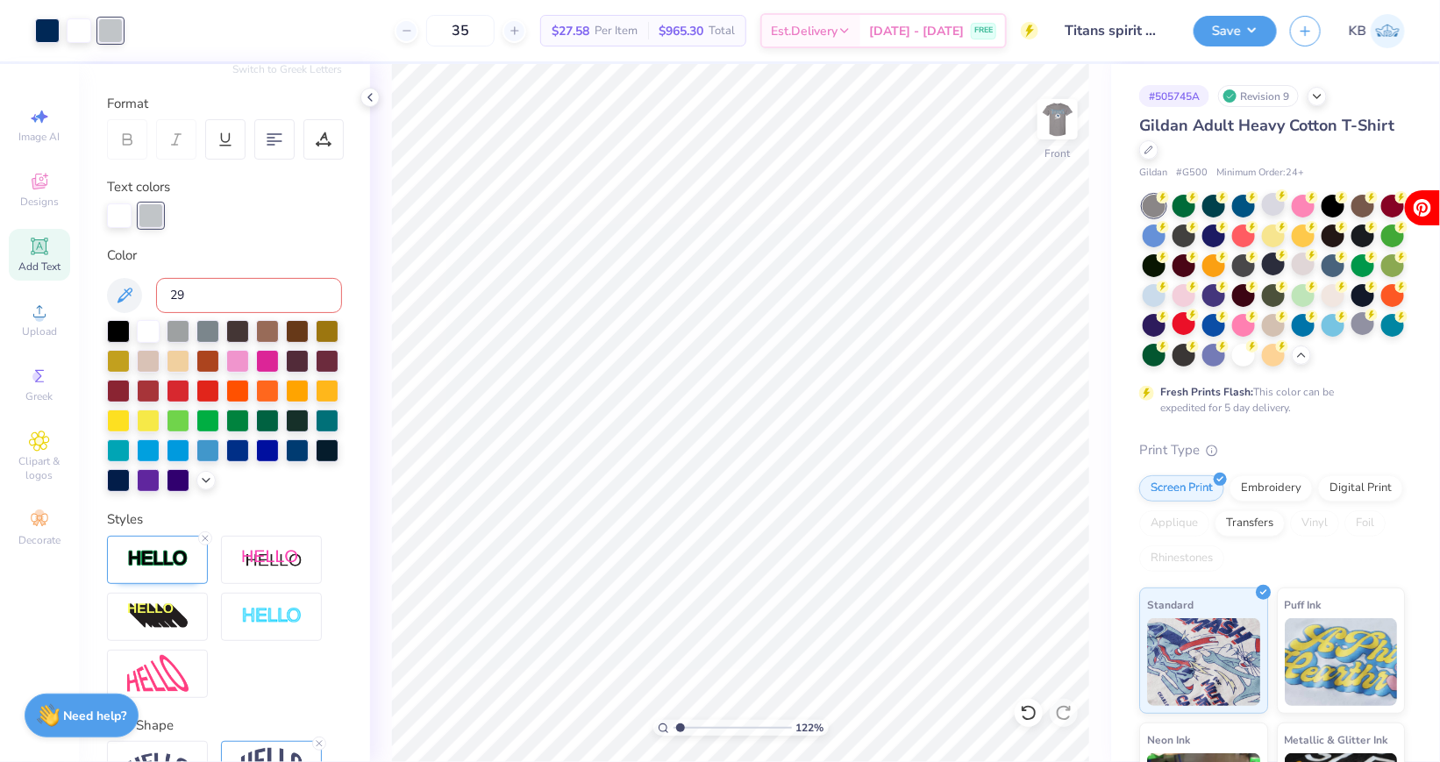
type input "295"
click at [1055, 123] on img at bounding box center [1057, 119] width 70 height 70
click at [1273, 211] on div at bounding box center [1273, 204] width 23 height 23
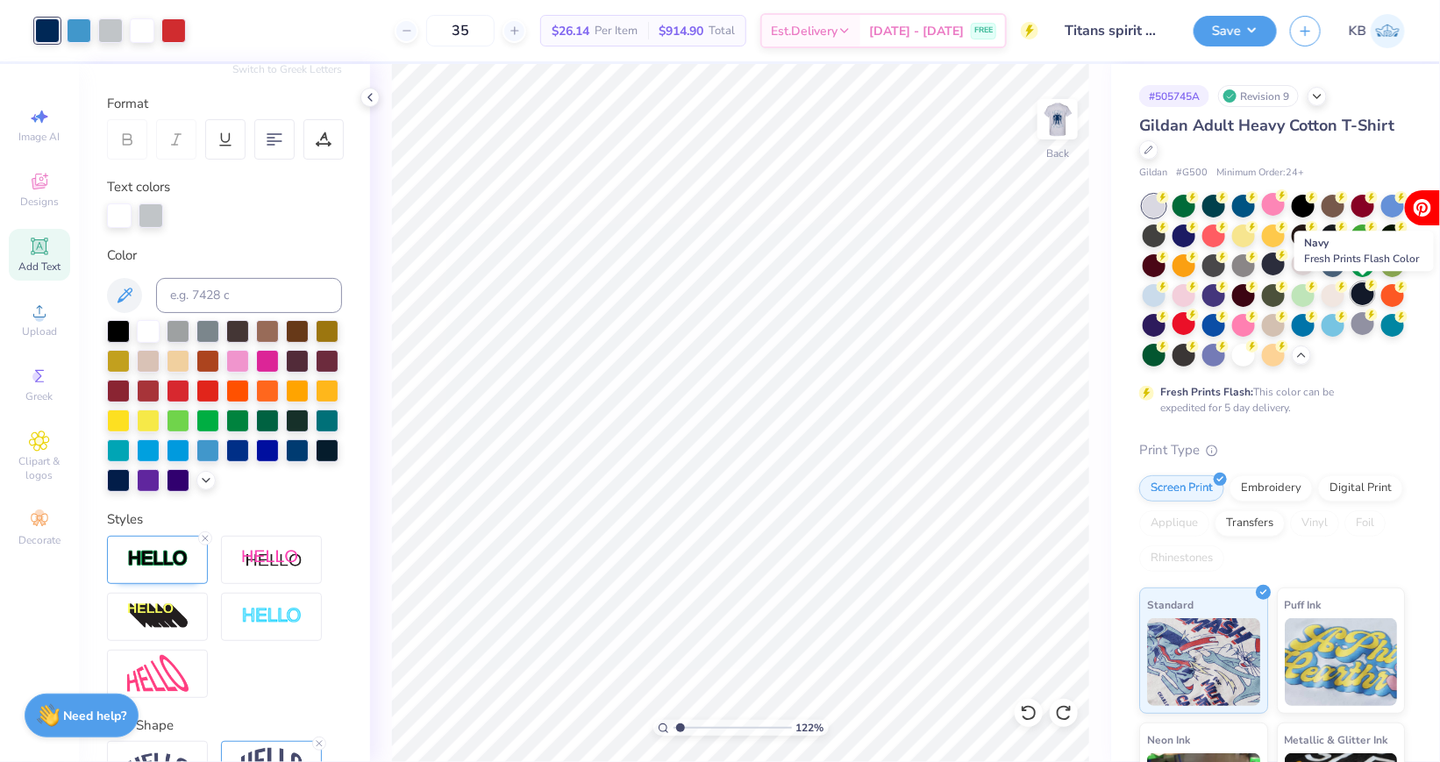
click at [1362, 302] on div at bounding box center [1362, 293] width 23 height 23
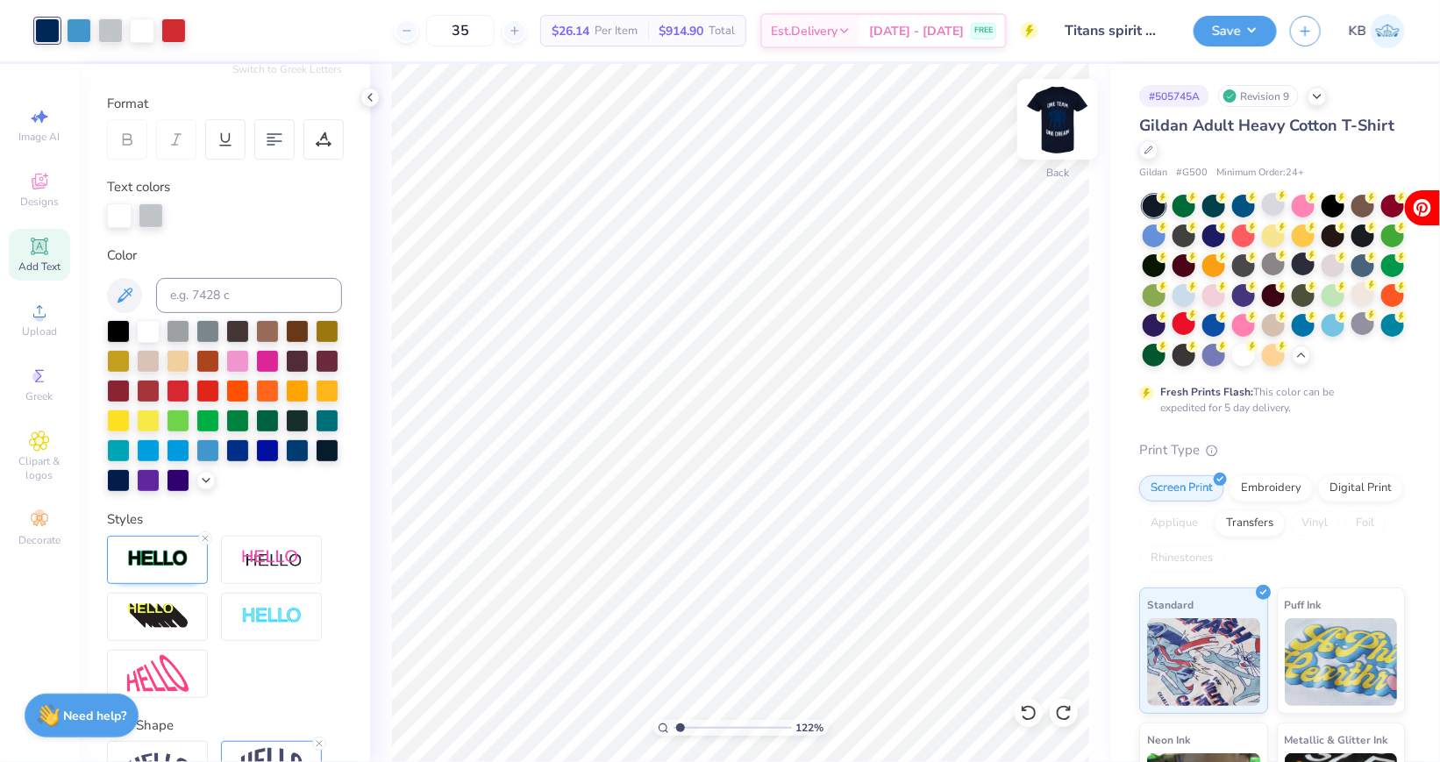
click at [1065, 108] on img at bounding box center [1057, 119] width 70 height 70
click at [1065, 108] on img at bounding box center [1057, 119] width 35 height 35
click at [1065, 108] on img at bounding box center [1057, 119] width 70 height 70
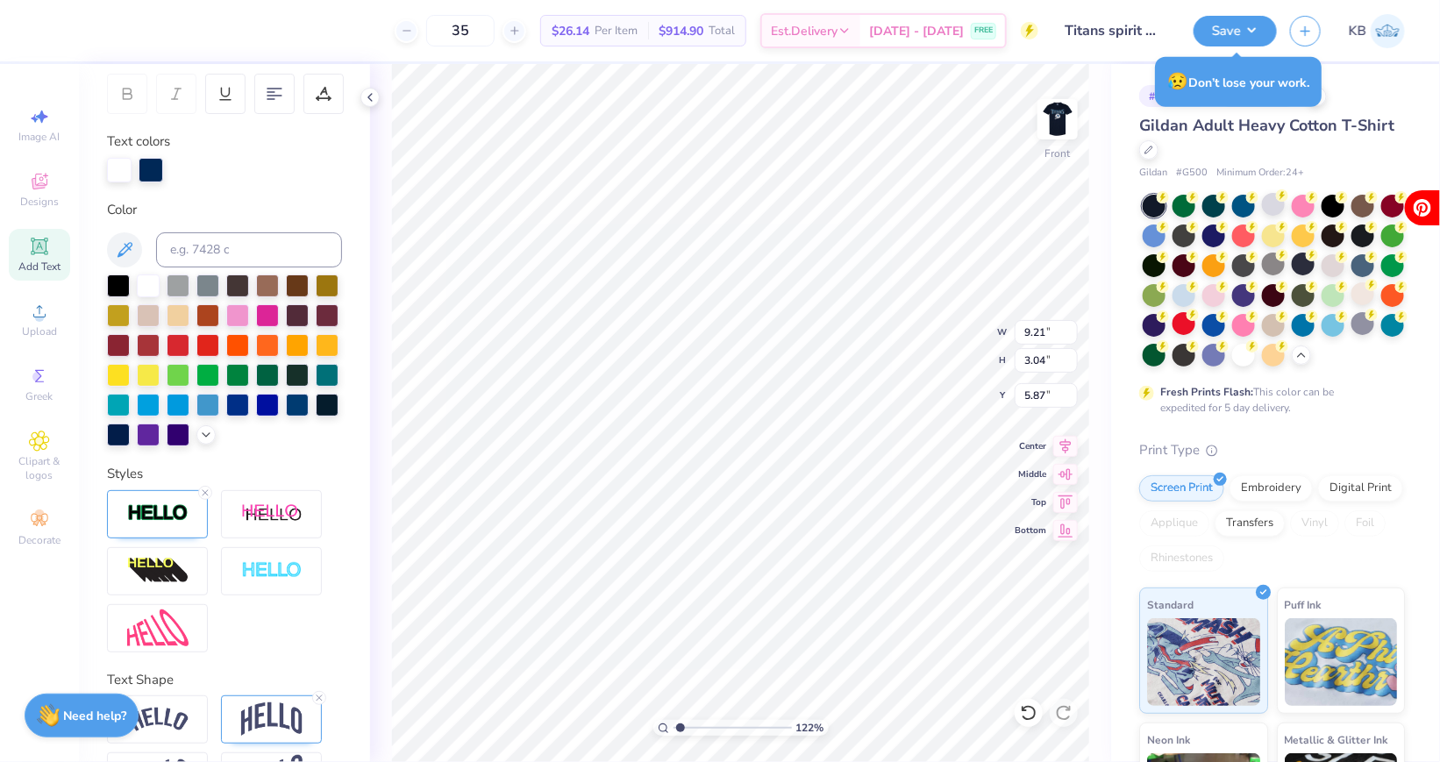
scroll to position [253, 0]
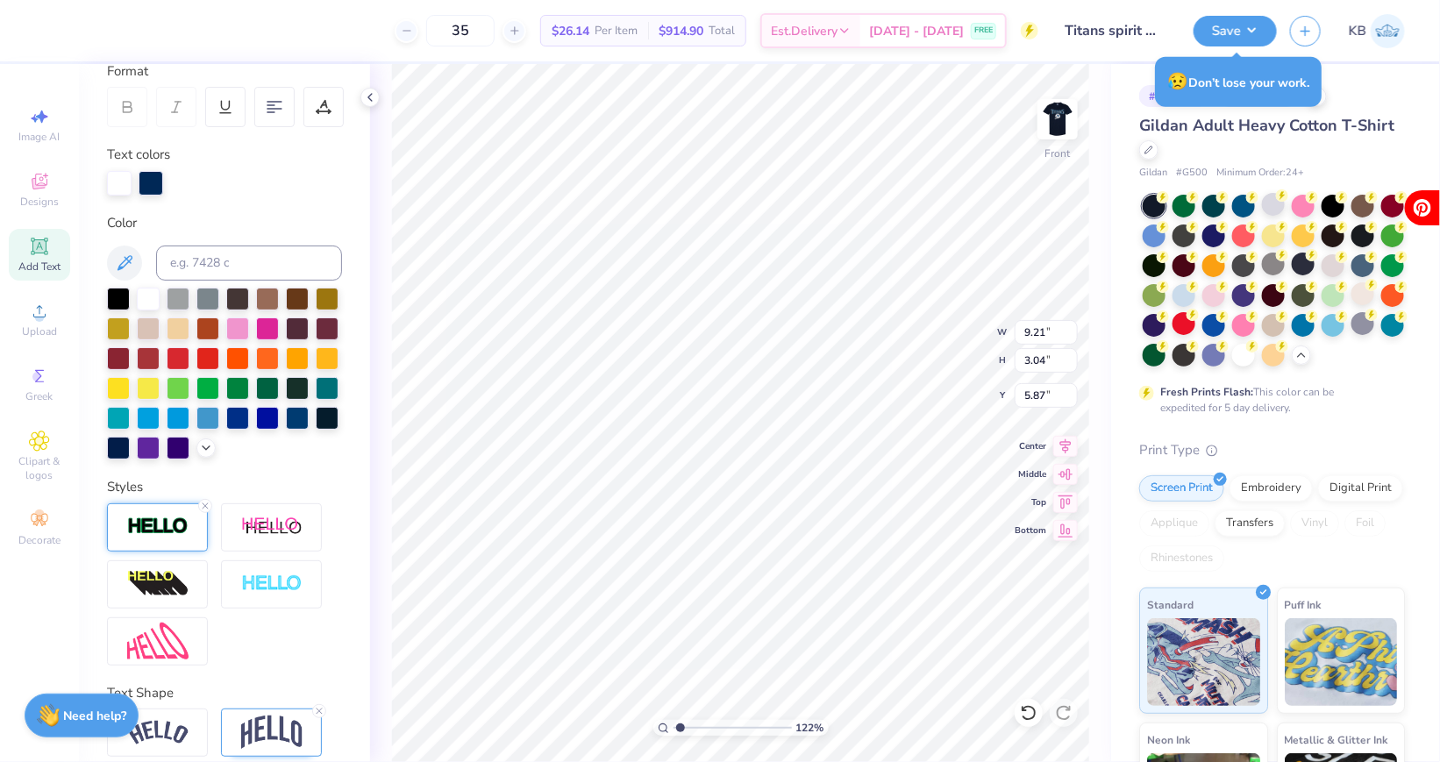
click at [148, 541] on div at bounding box center [157, 527] width 101 height 48
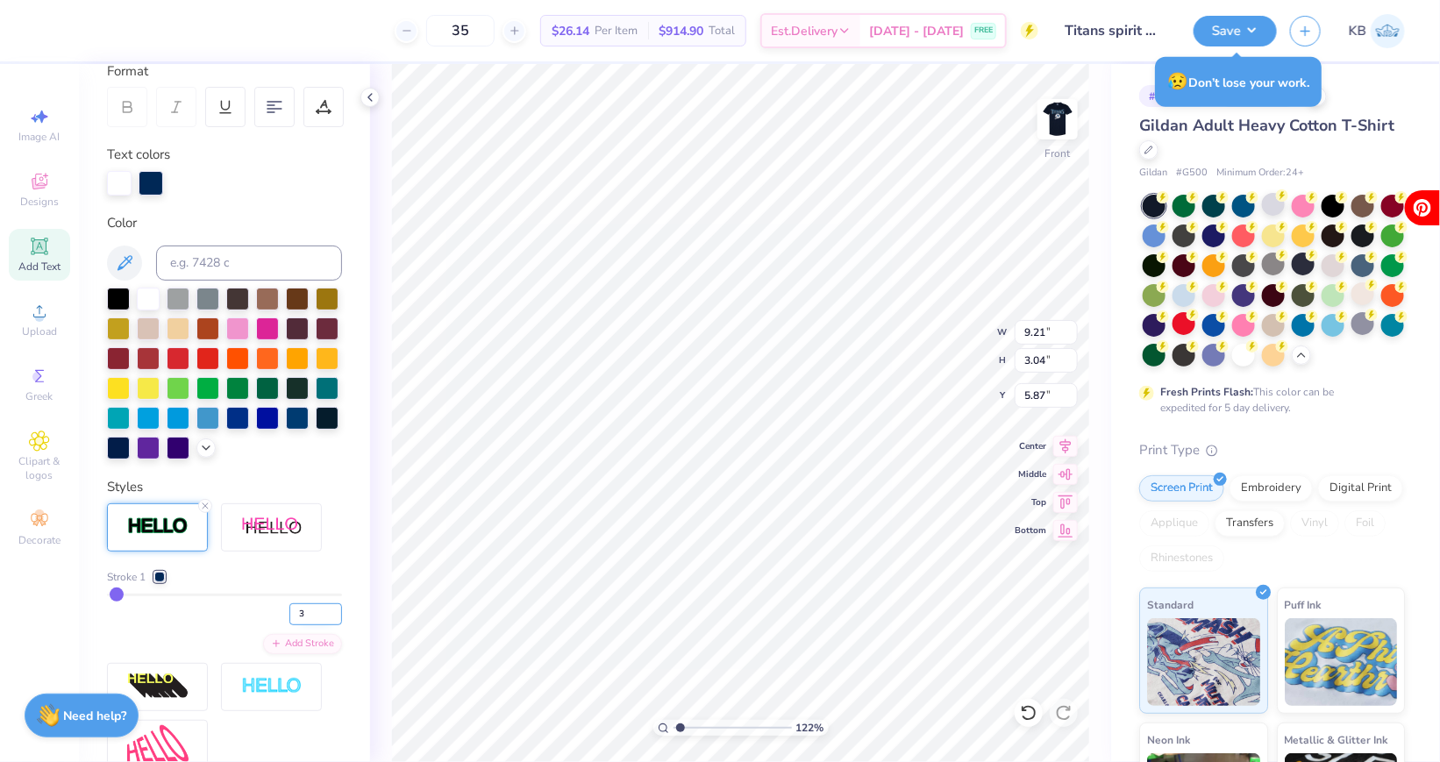
type input "3"
click at [334, 609] on input "3" at bounding box center [315, 614] width 53 height 22
type input "10.54"
type input "3.19"
type input "18.54"
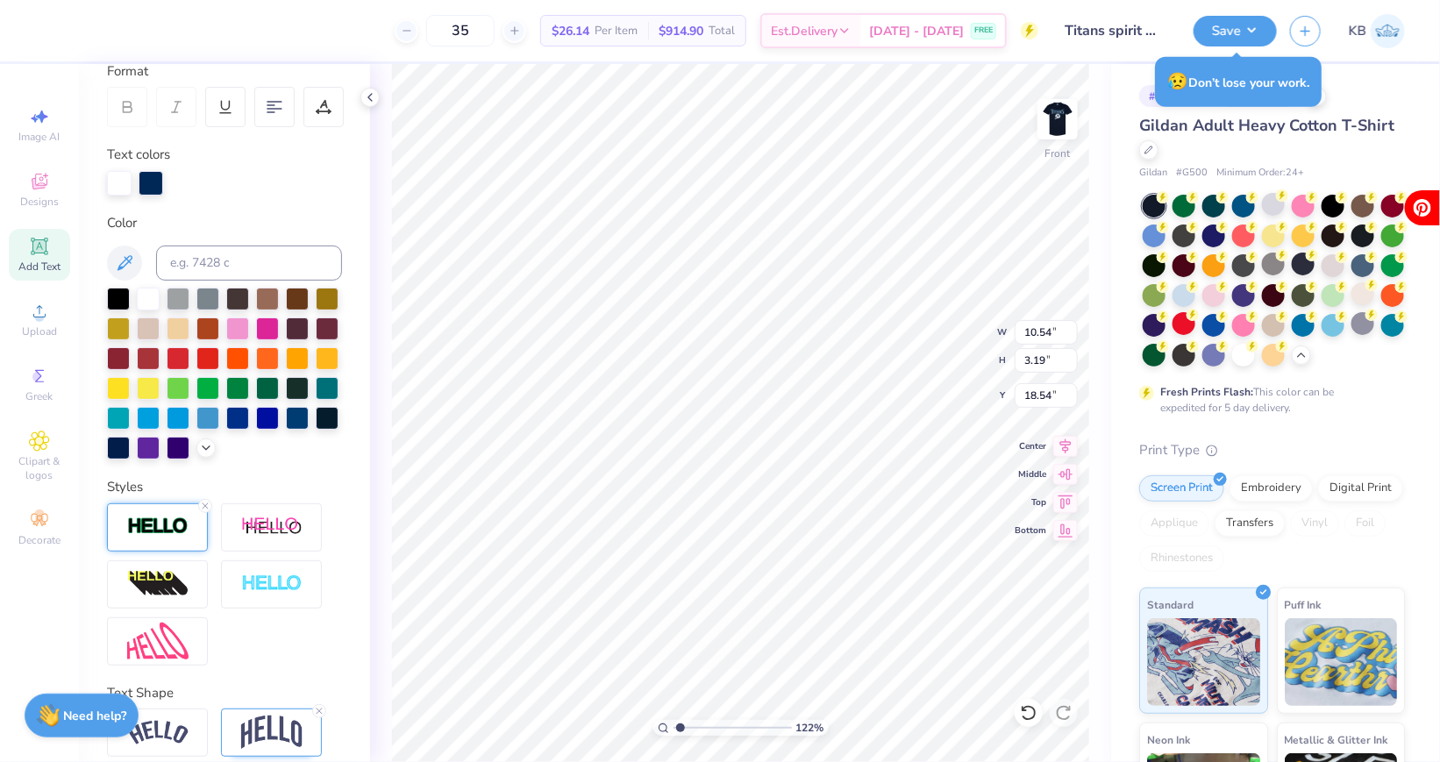
click at [160, 524] on img at bounding box center [157, 526] width 61 height 20
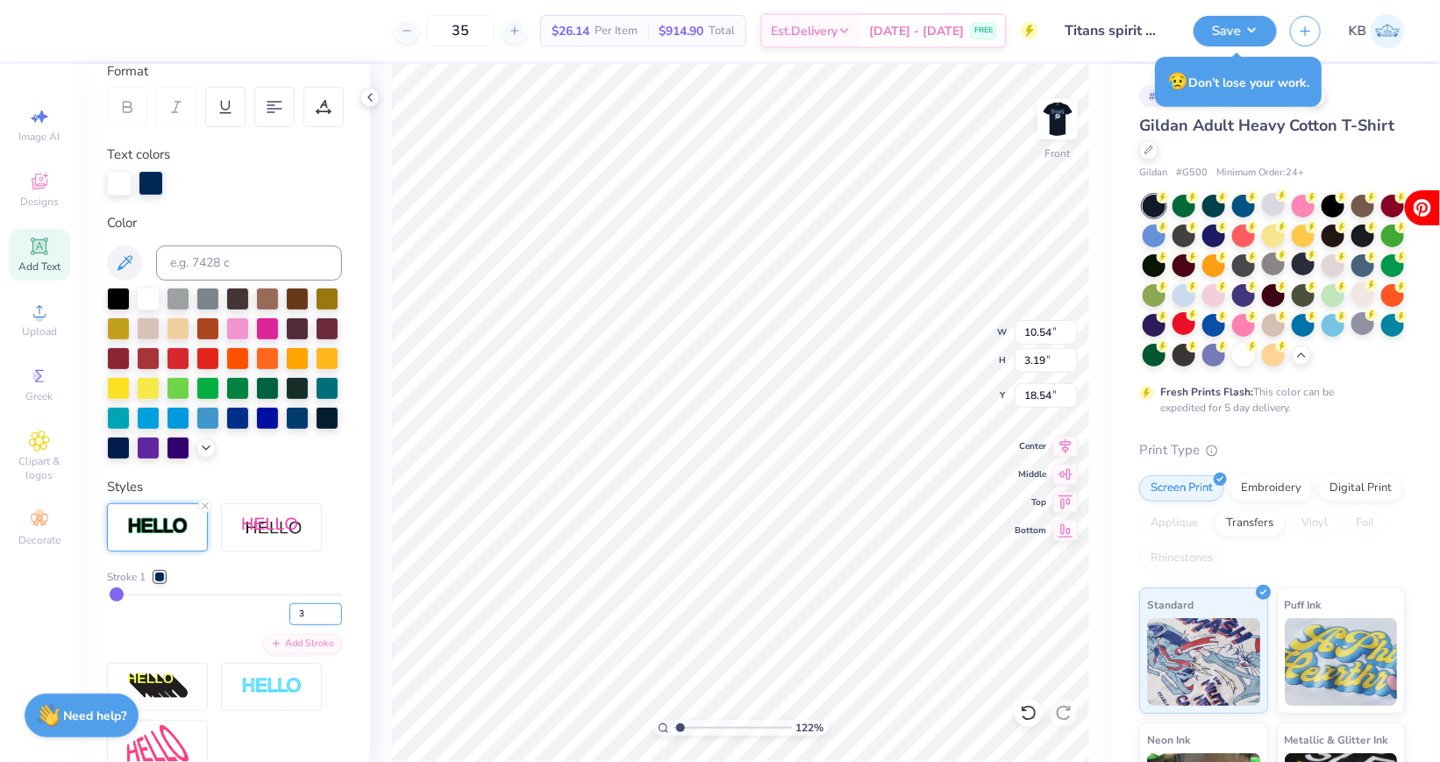
type input "3"
click at [333, 610] on input "3" at bounding box center [315, 614] width 53 height 22
type input "3"
type input "8.11"
click at [150, 298] on div at bounding box center [148, 297] width 23 height 23
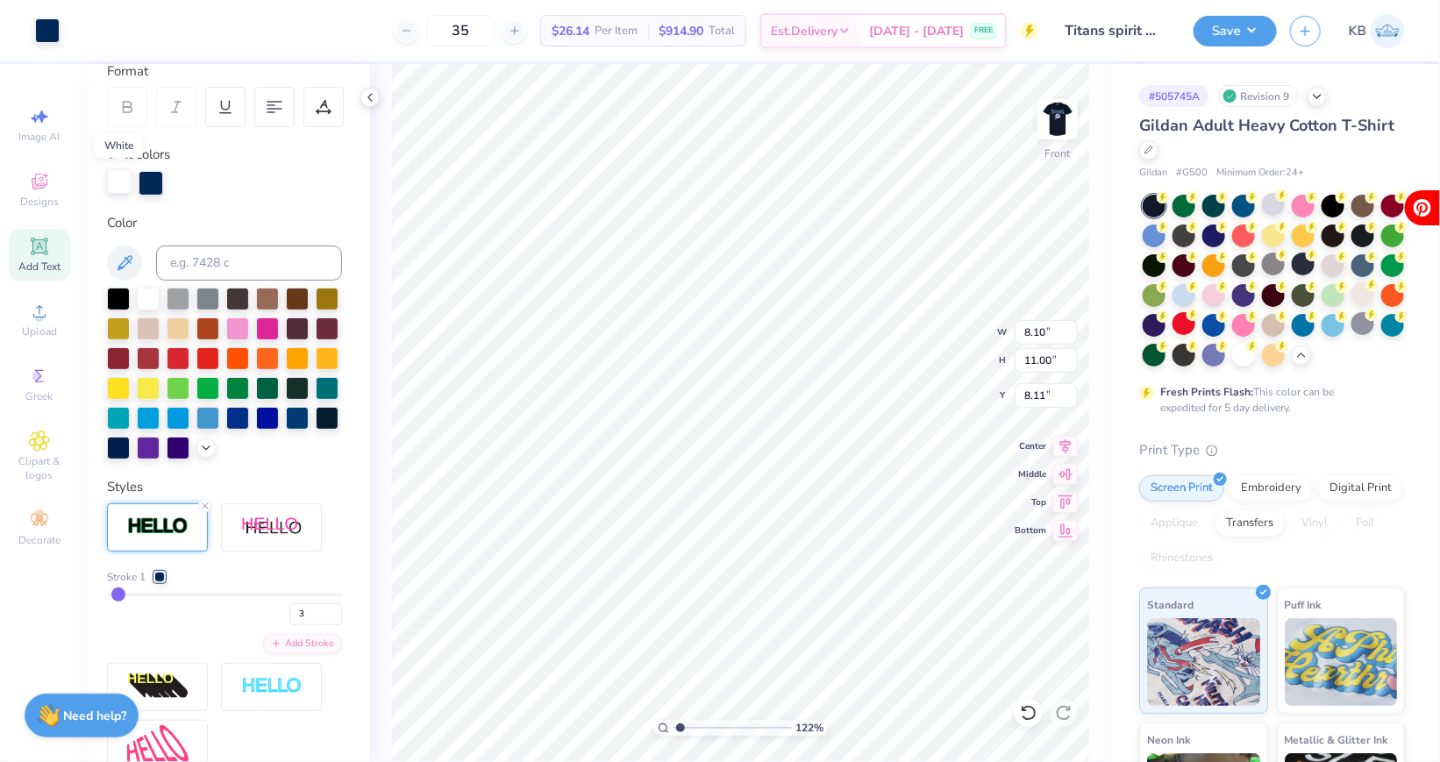
click at [123, 184] on div at bounding box center [119, 181] width 25 height 25
click at [146, 303] on div at bounding box center [148, 297] width 23 height 23
type input "8.36"
click at [159, 178] on div at bounding box center [151, 181] width 25 height 25
click at [147, 298] on div at bounding box center [148, 297] width 23 height 23
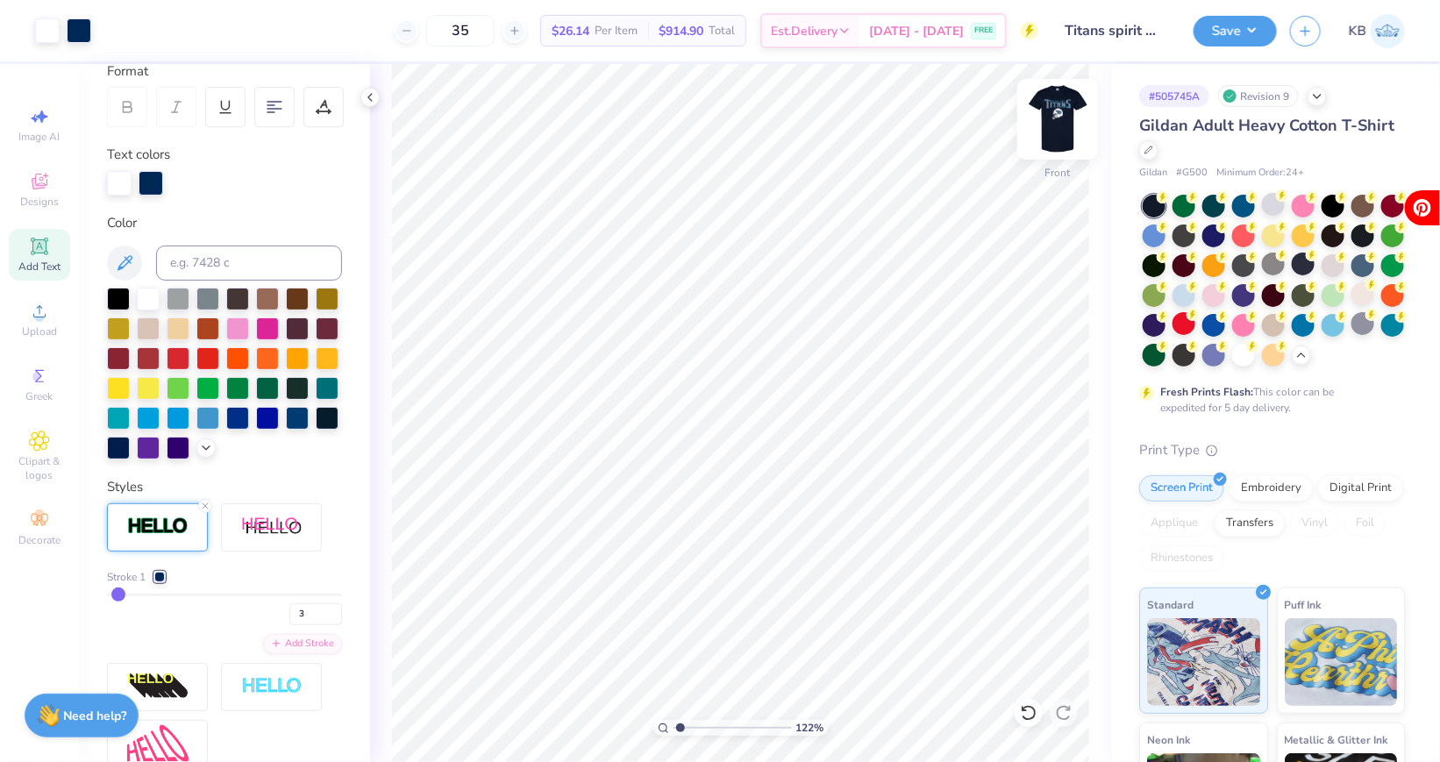
click at [1079, 121] on img at bounding box center [1057, 119] width 70 height 70
click at [1053, 120] on img at bounding box center [1057, 119] width 70 height 70
click at [1065, 133] on img at bounding box center [1057, 119] width 70 height 70
click at [1064, 132] on img at bounding box center [1057, 119] width 70 height 70
click at [1186, 321] on div at bounding box center [1183, 323] width 23 height 23
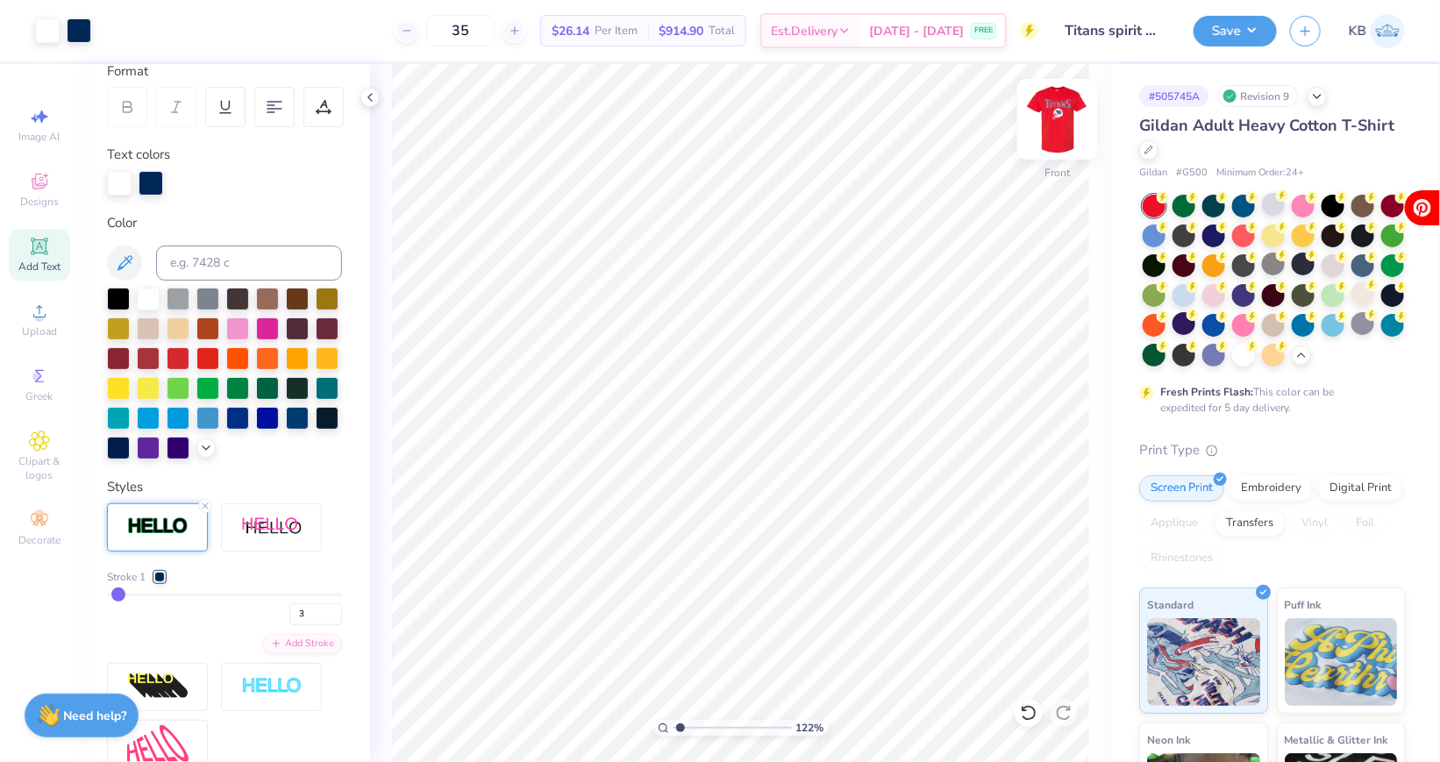
click at [1056, 109] on img at bounding box center [1057, 119] width 70 height 70
click at [1278, 210] on div at bounding box center [1273, 204] width 23 height 23
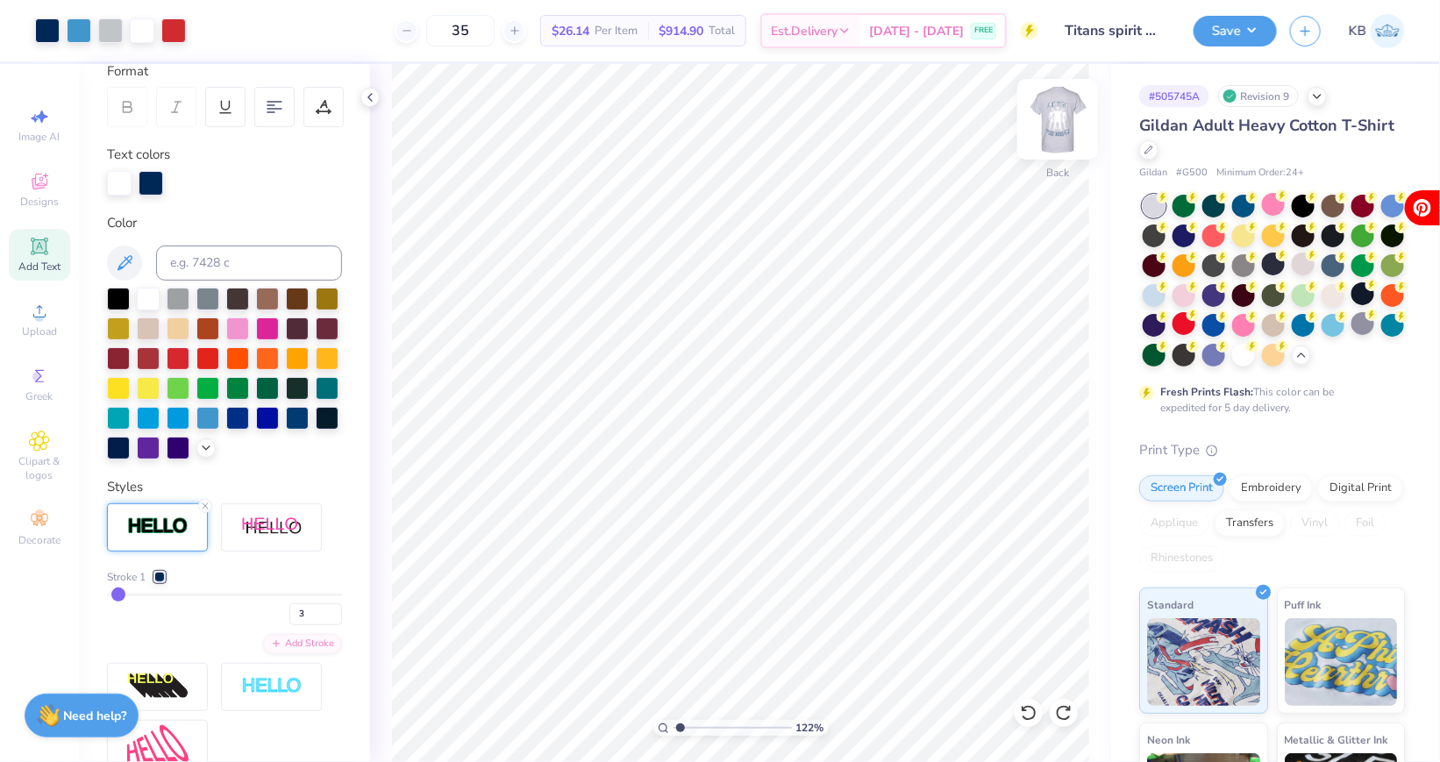
click at [1050, 135] on img at bounding box center [1057, 119] width 70 height 70
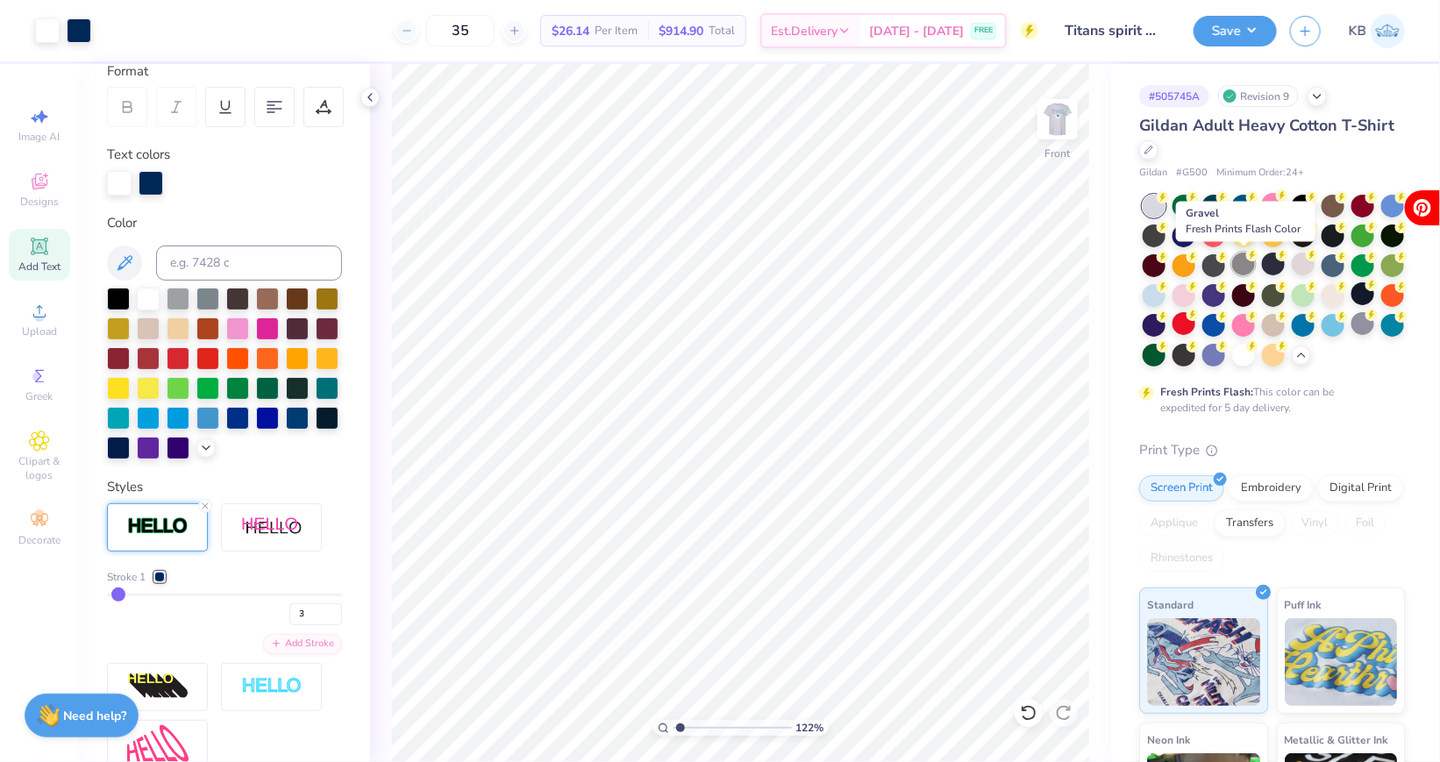
click at [1244, 266] on div at bounding box center [1243, 264] width 23 height 23
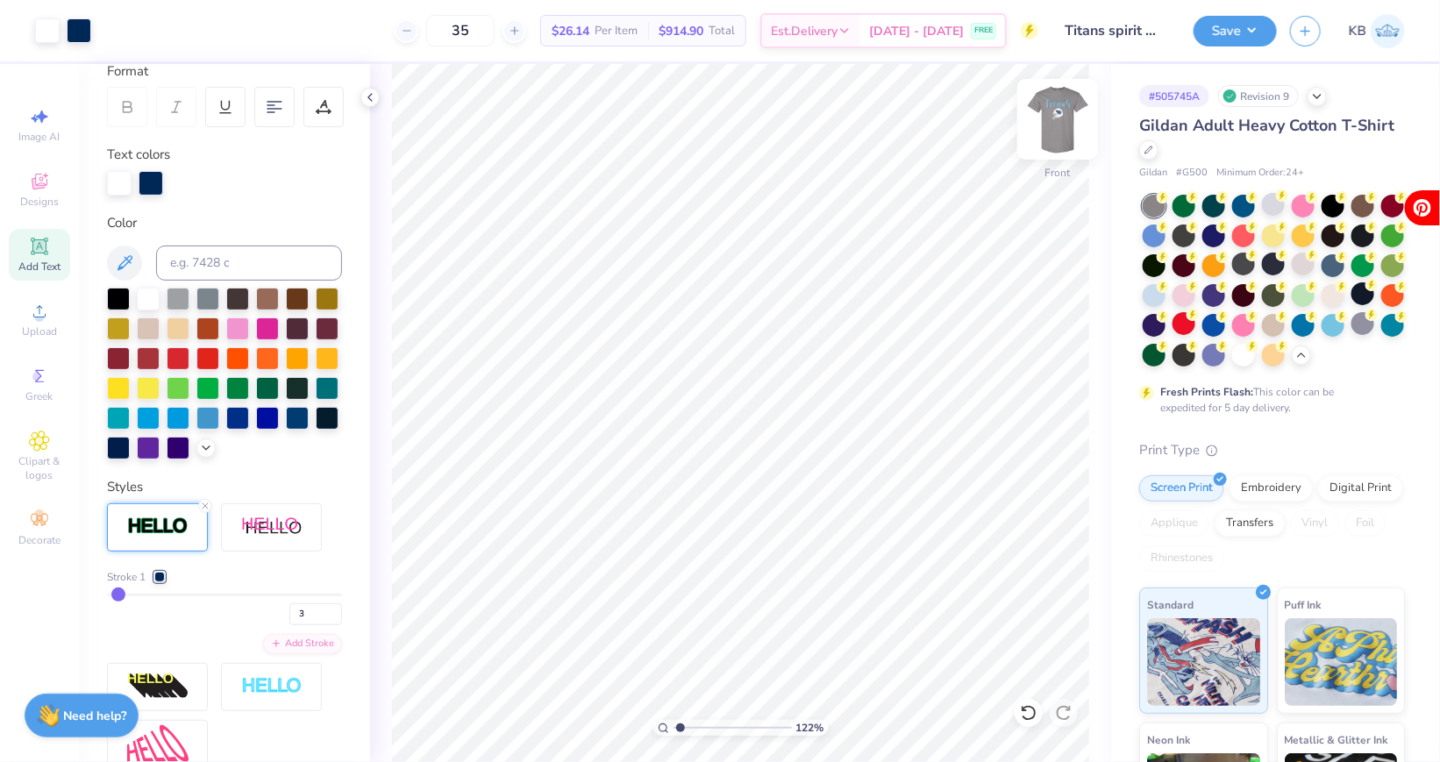
click at [1061, 120] on img at bounding box center [1057, 119] width 70 height 70
click at [1069, 117] on img at bounding box center [1057, 119] width 70 height 70
click at [1069, 117] on img at bounding box center [1057, 119] width 35 height 35
click at [1222, 24] on button "Save" at bounding box center [1234, 28] width 83 height 31
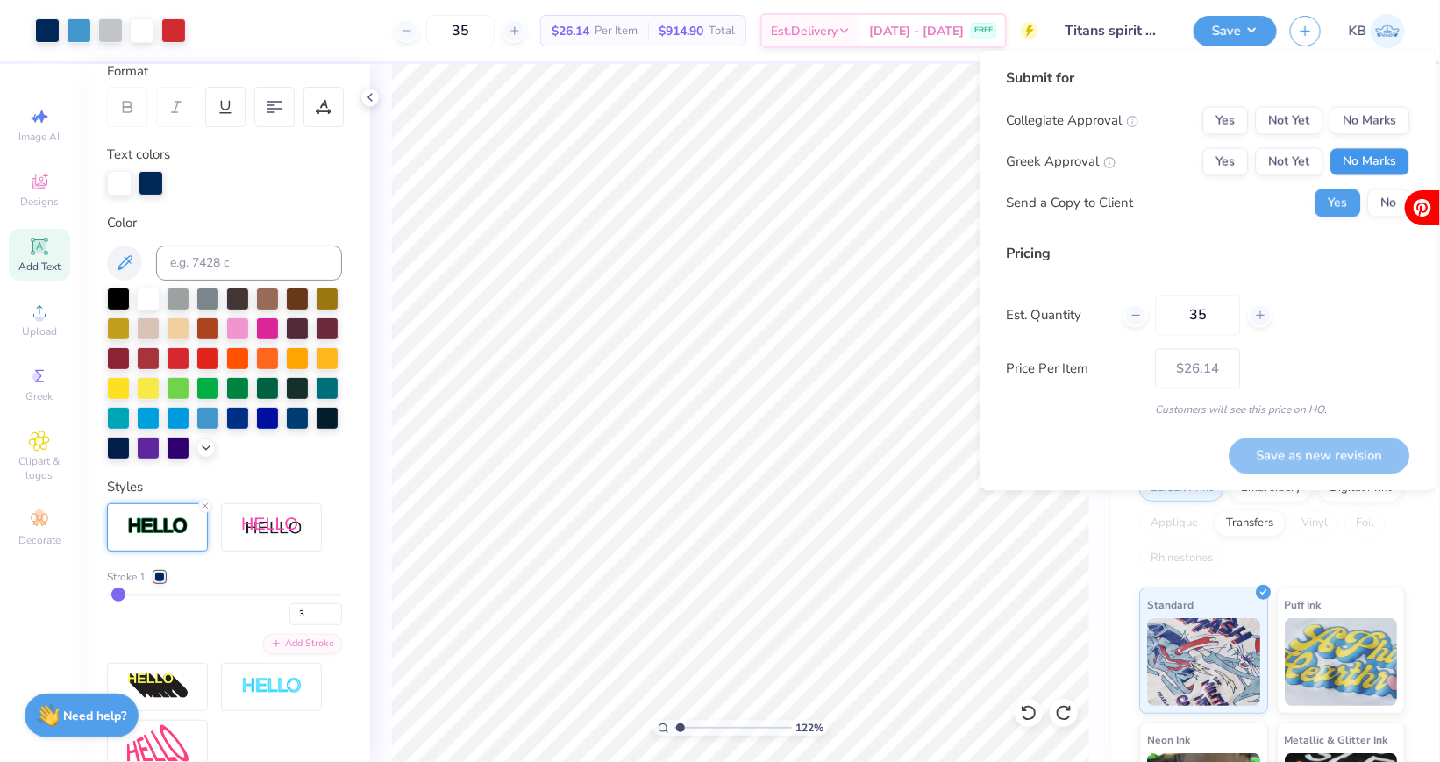
click at [1363, 172] on button "No Marks" at bounding box center [1370, 162] width 80 height 28
click at [1361, 120] on button "No Marks" at bounding box center [1370, 121] width 80 height 28
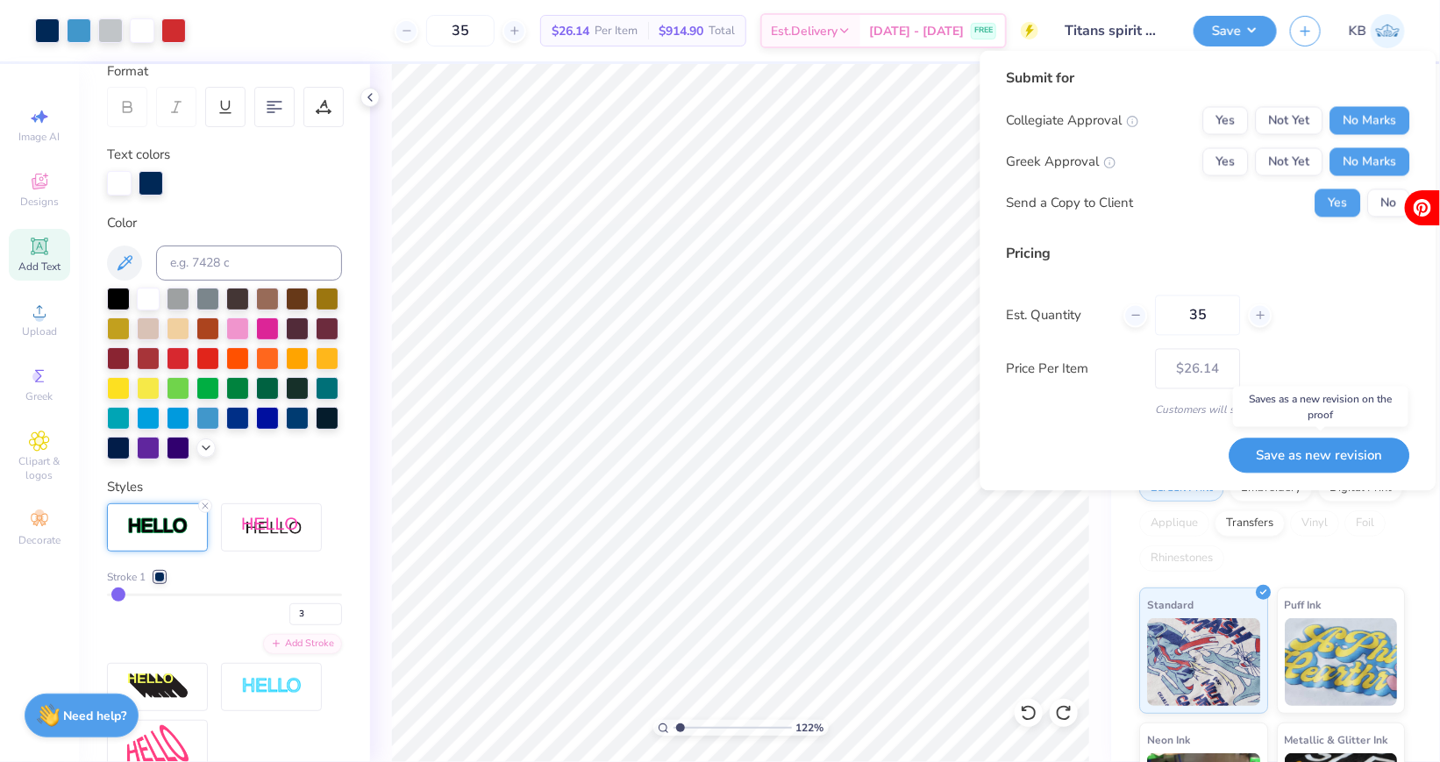
click at [1292, 454] on button "Save as new revision" at bounding box center [1319, 456] width 181 height 36
type input "$26.14"
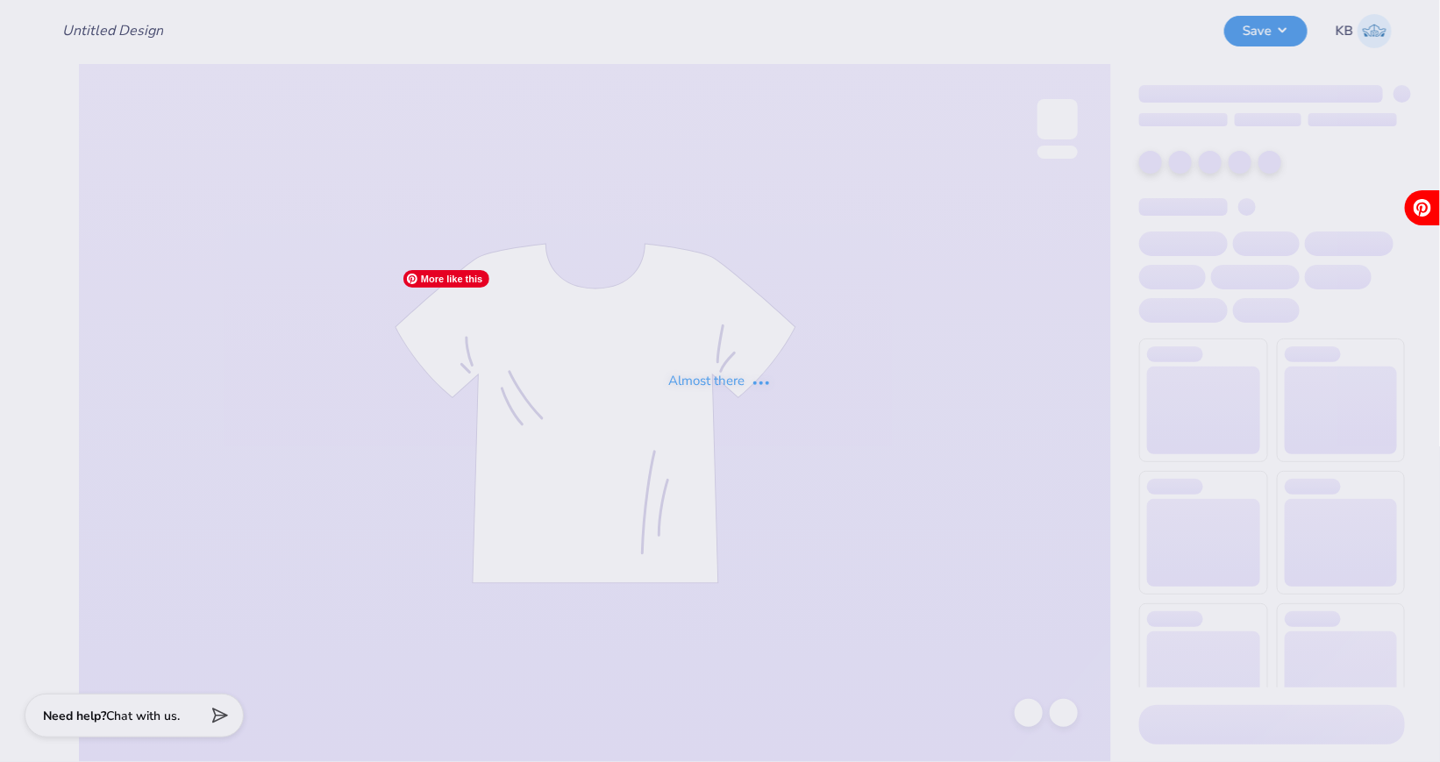
type input "Titans spirit wear"
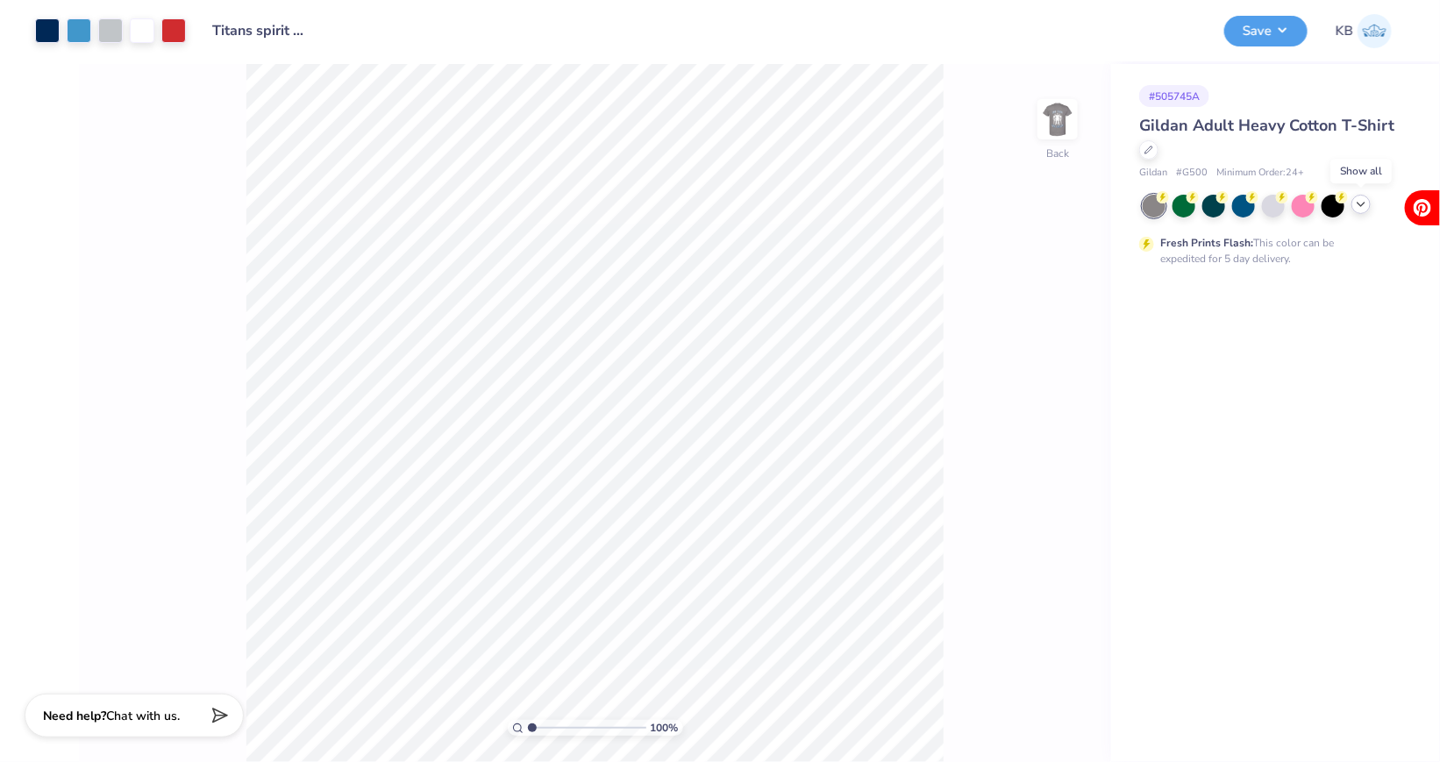
click at [1360, 209] on icon at bounding box center [1361, 204] width 14 height 14
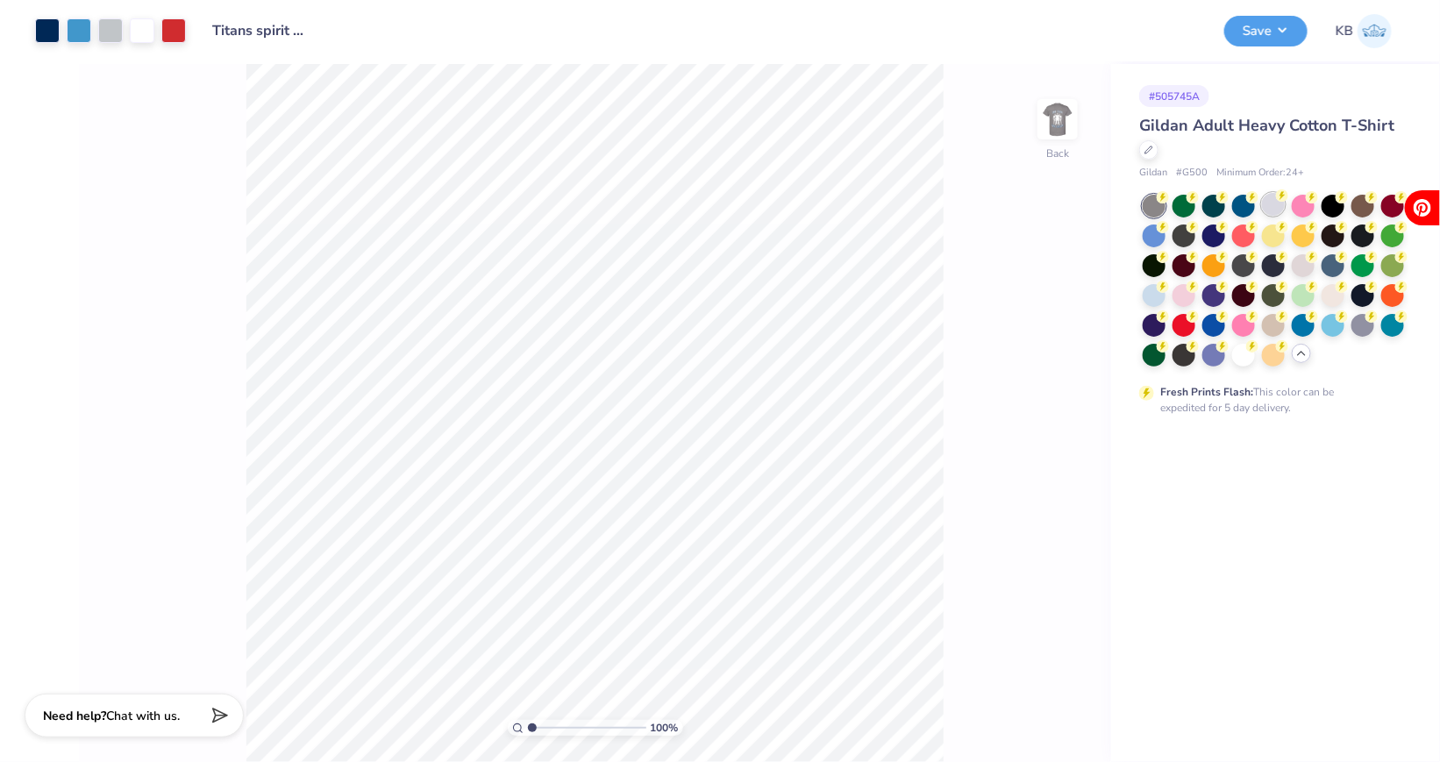
click at [1278, 203] on div at bounding box center [1273, 204] width 23 height 23
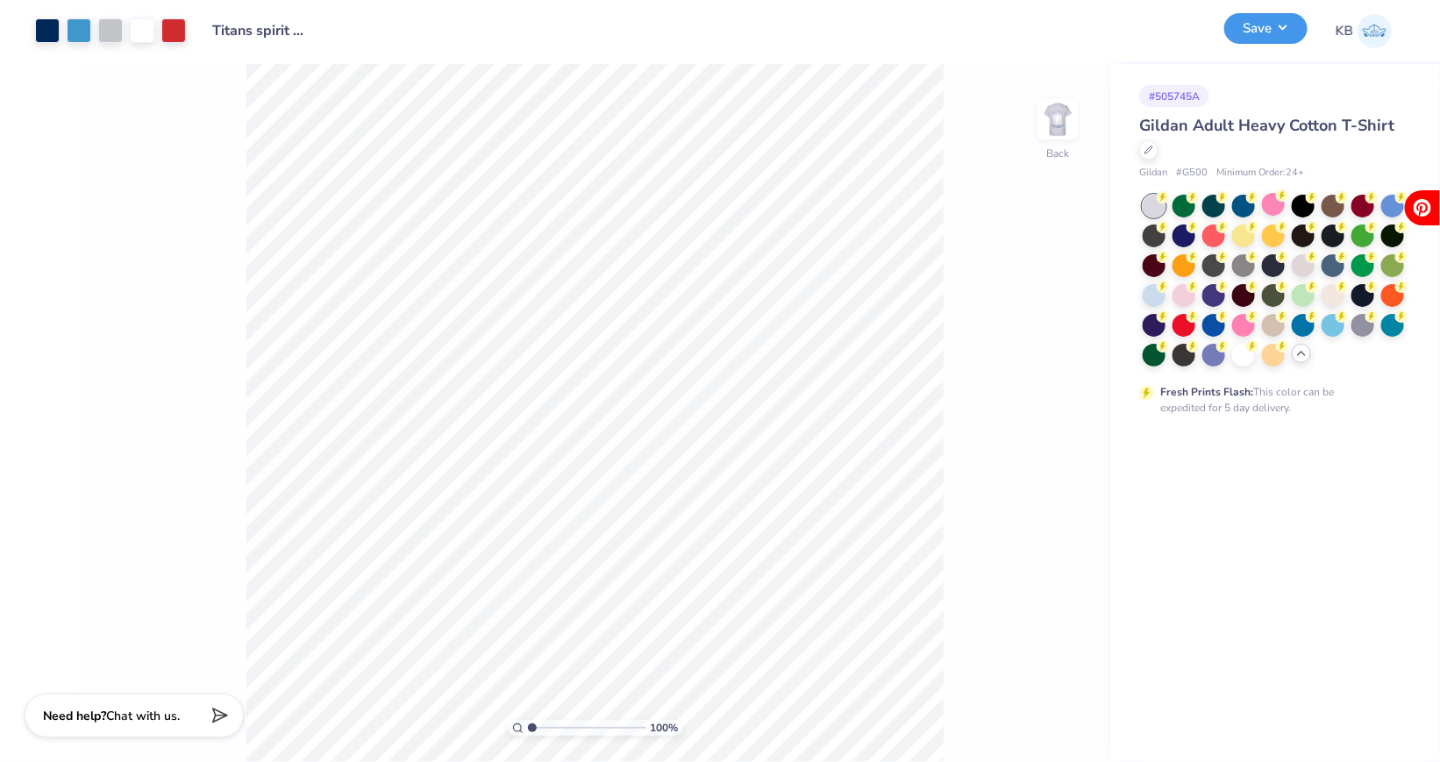
click at [1249, 33] on button "Save" at bounding box center [1265, 28] width 83 height 31
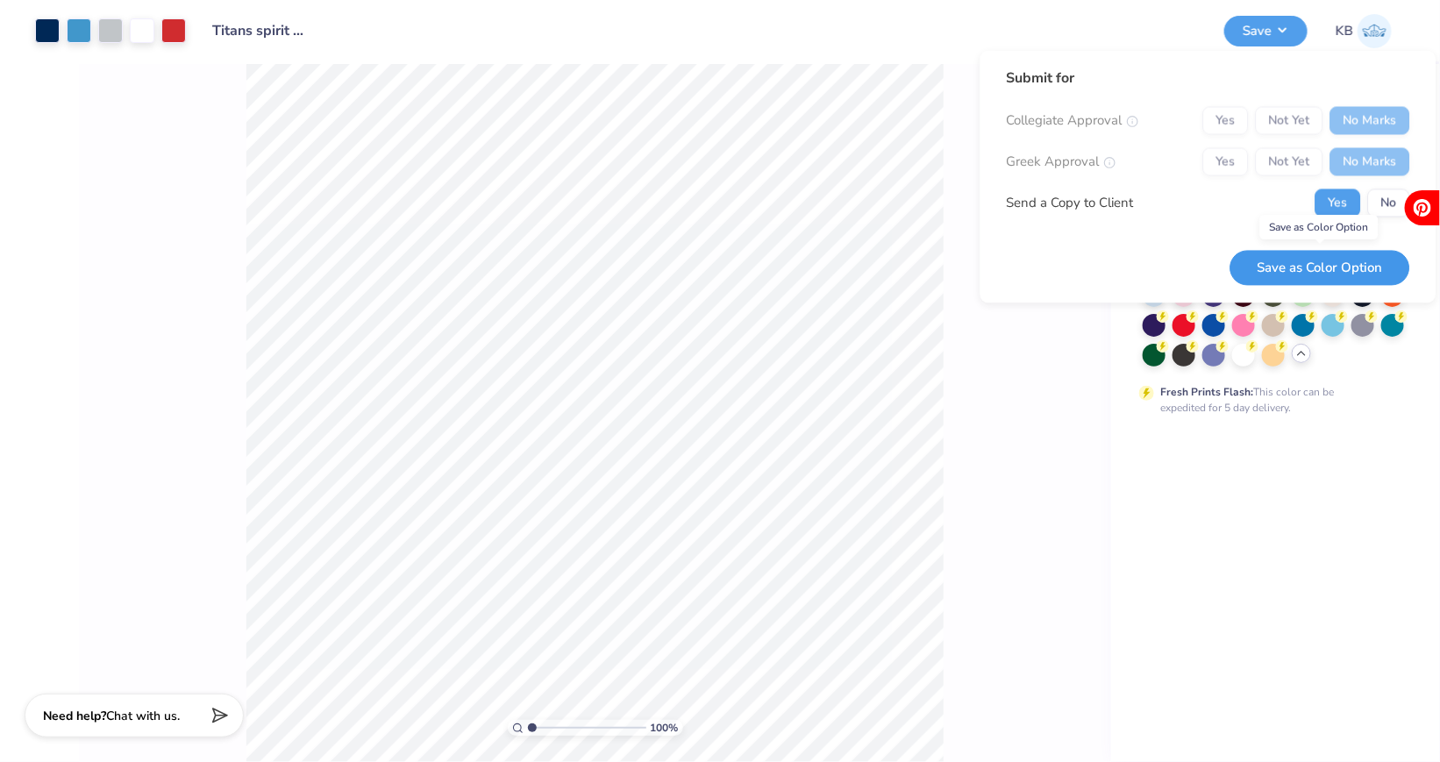
click at [1306, 256] on button "Save as Color Option" at bounding box center [1320, 268] width 180 height 36
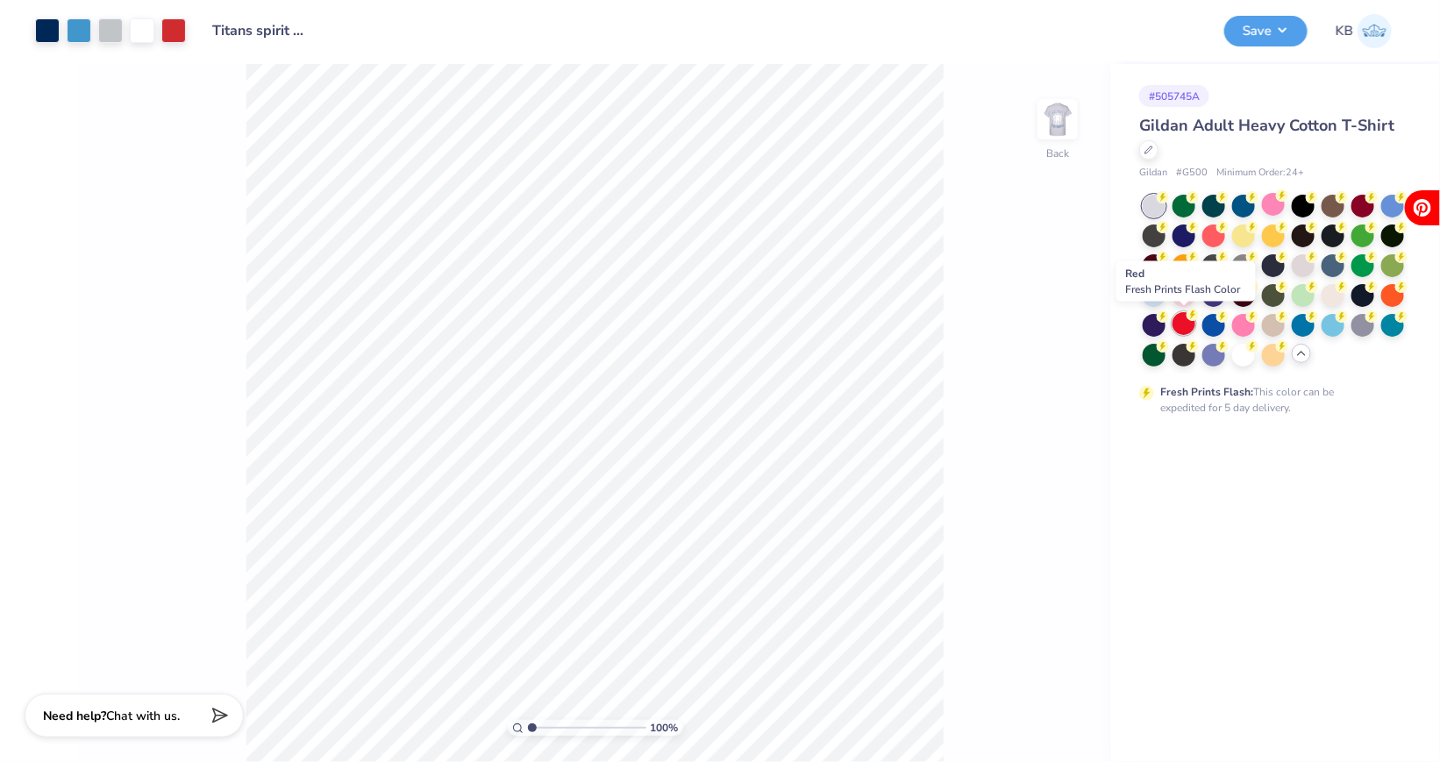
click at [1185, 330] on div at bounding box center [1183, 323] width 23 height 23
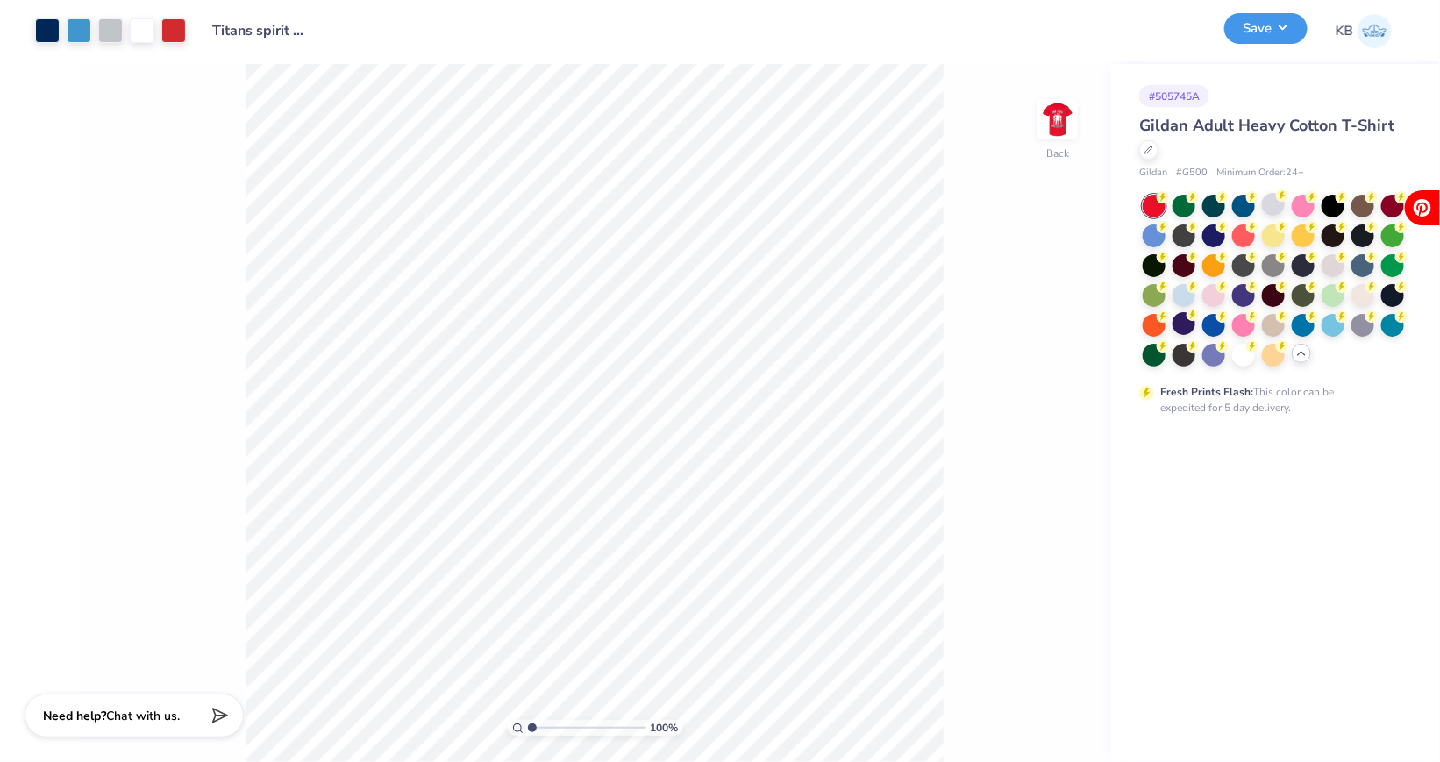
click at [1257, 25] on button "Save" at bounding box center [1265, 28] width 83 height 31
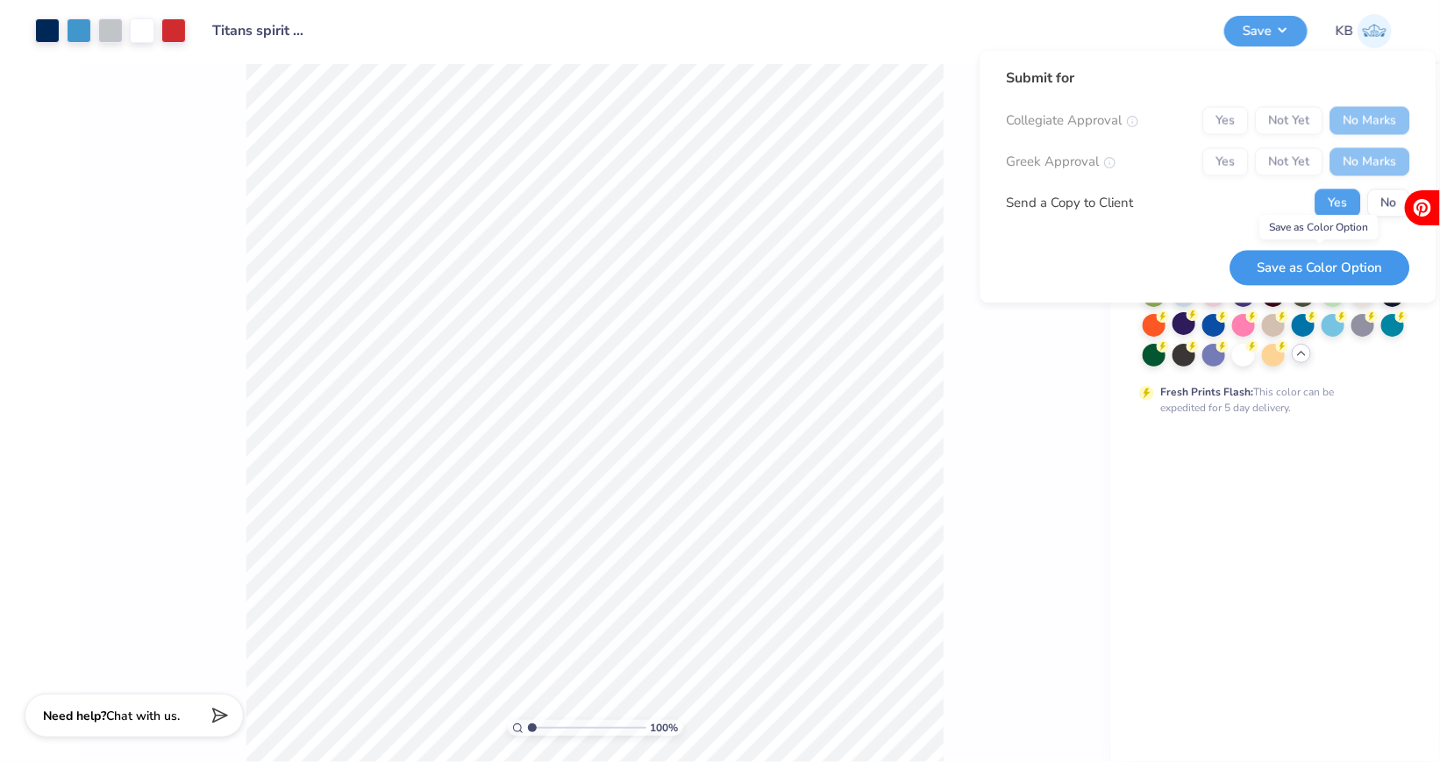
click at [1341, 266] on button "Save as Color Option" at bounding box center [1320, 268] width 180 height 36
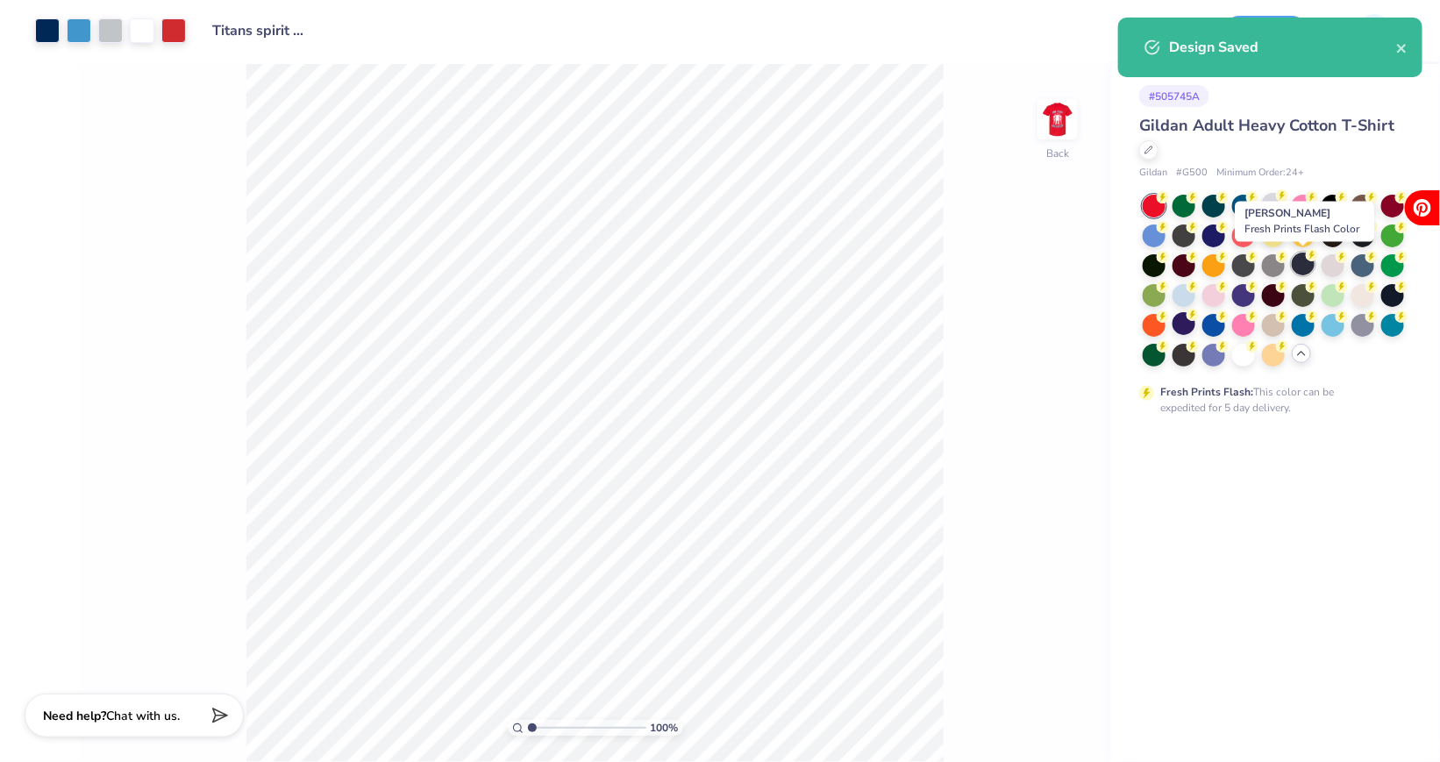
click at [1304, 264] on div at bounding box center [1303, 264] width 23 height 23
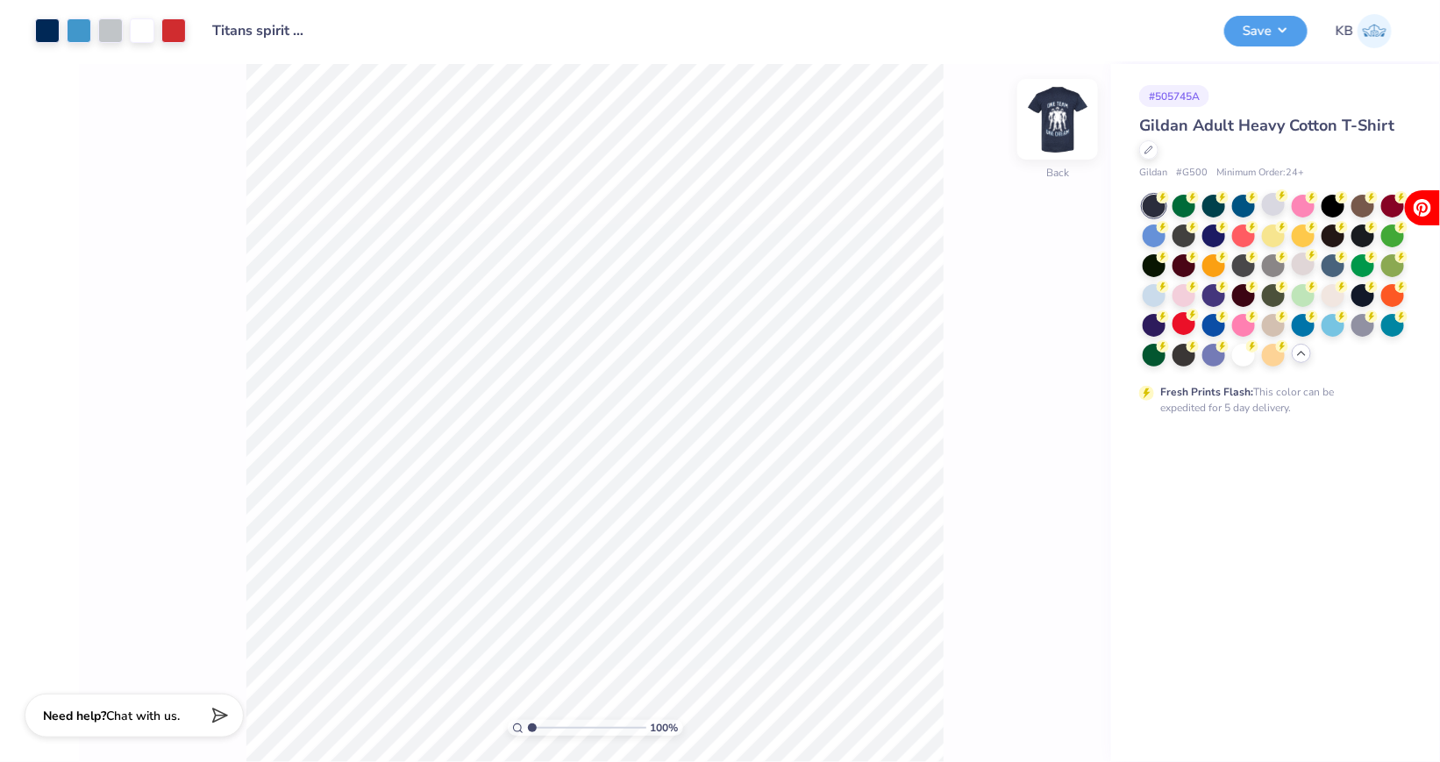
click at [1057, 139] on img at bounding box center [1057, 119] width 70 height 70
click at [1057, 137] on img at bounding box center [1057, 119] width 35 height 35
click at [1235, 30] on button "Save" at bounding box center [1265, 28] width 83 height 31
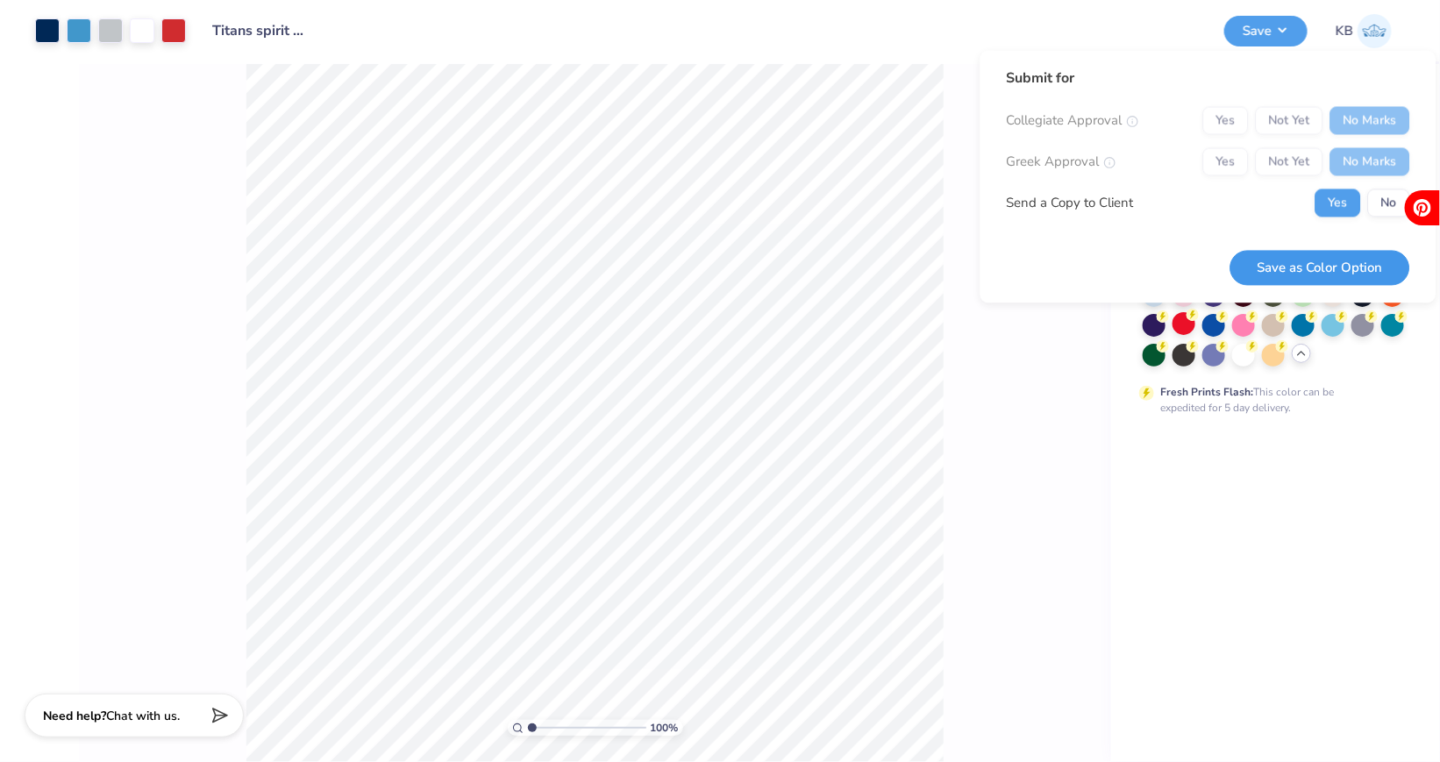
click at [1281, 271] on button "Save as Color Option" at bounding box center [1320, 268] width 180 height 36
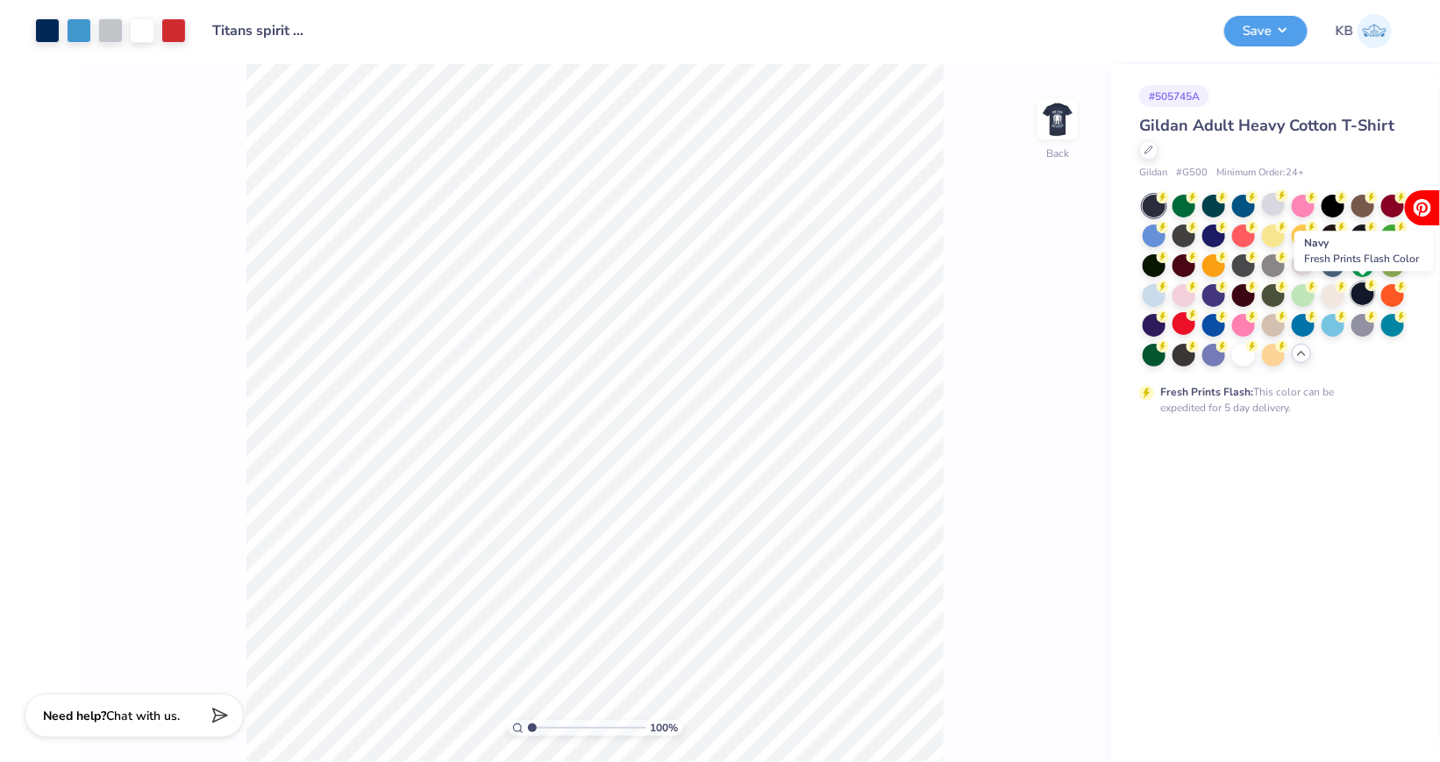
click at [1364, 288] on div at bounding box center [1362, 293] width 23 height 23
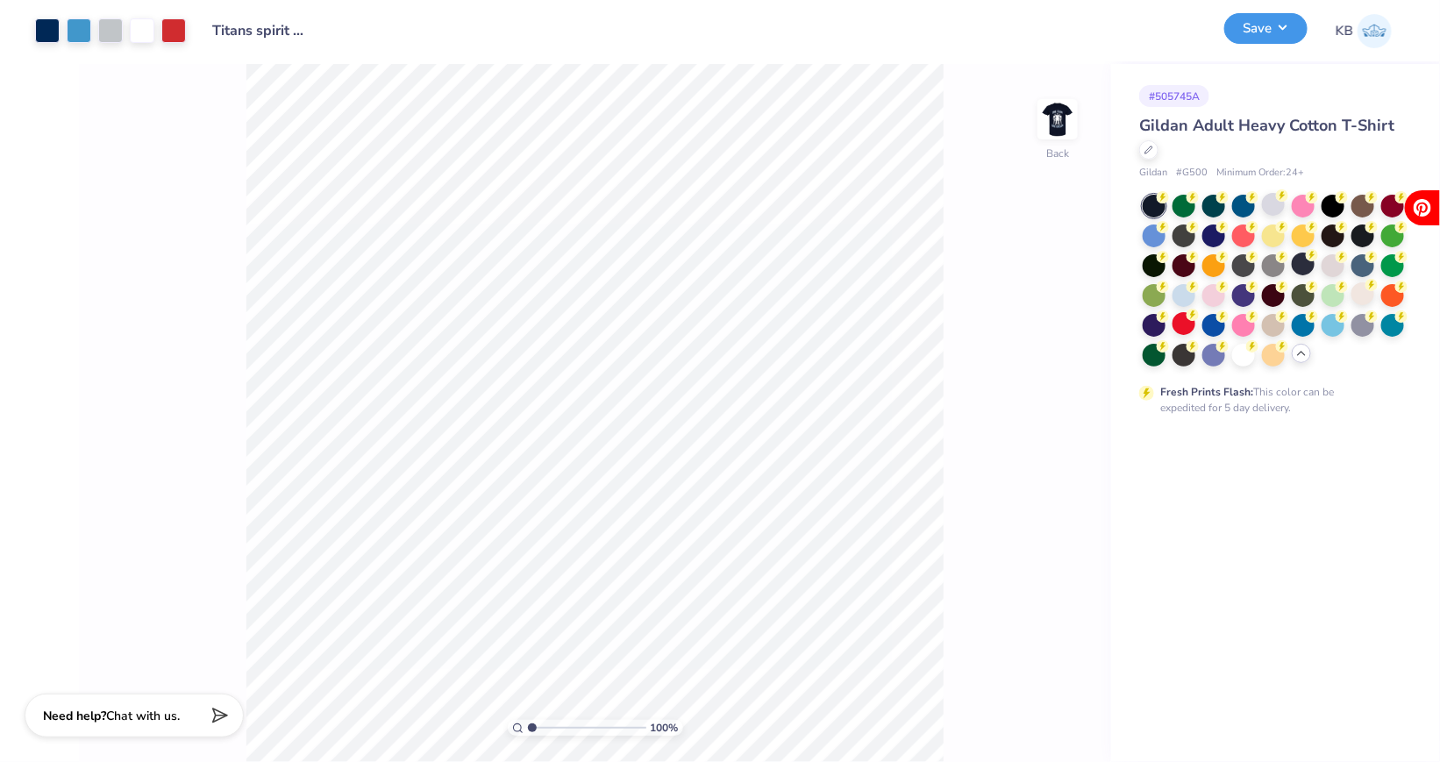
click at [1249, 41] on button "Save" at bounding box center [1265, 28] width 83 height 31
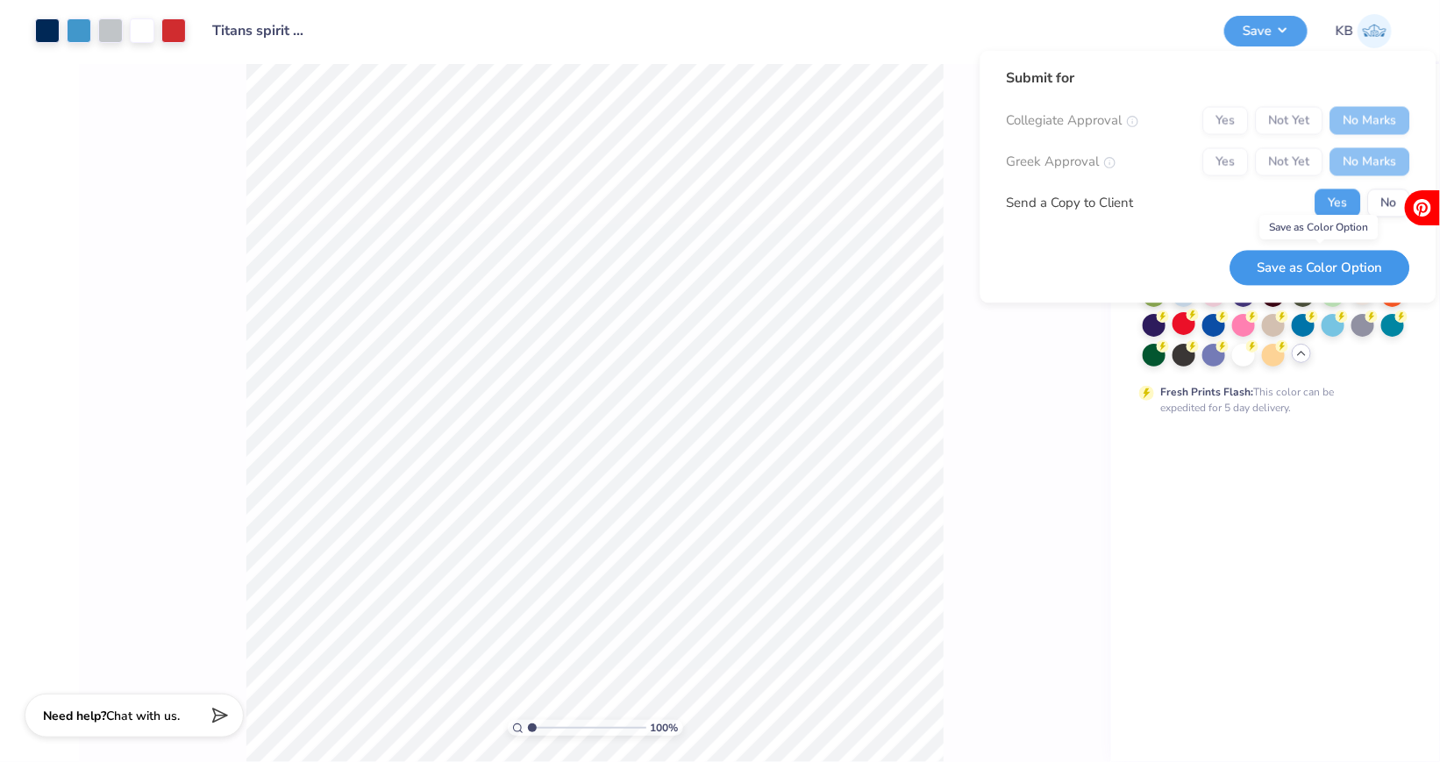
click at [1289, 262] on button "Save as Color Option" at bounding box center [1320, 268] width 180 height 36
